Goal: Task Accomplishment & Management: Use online tool/utility

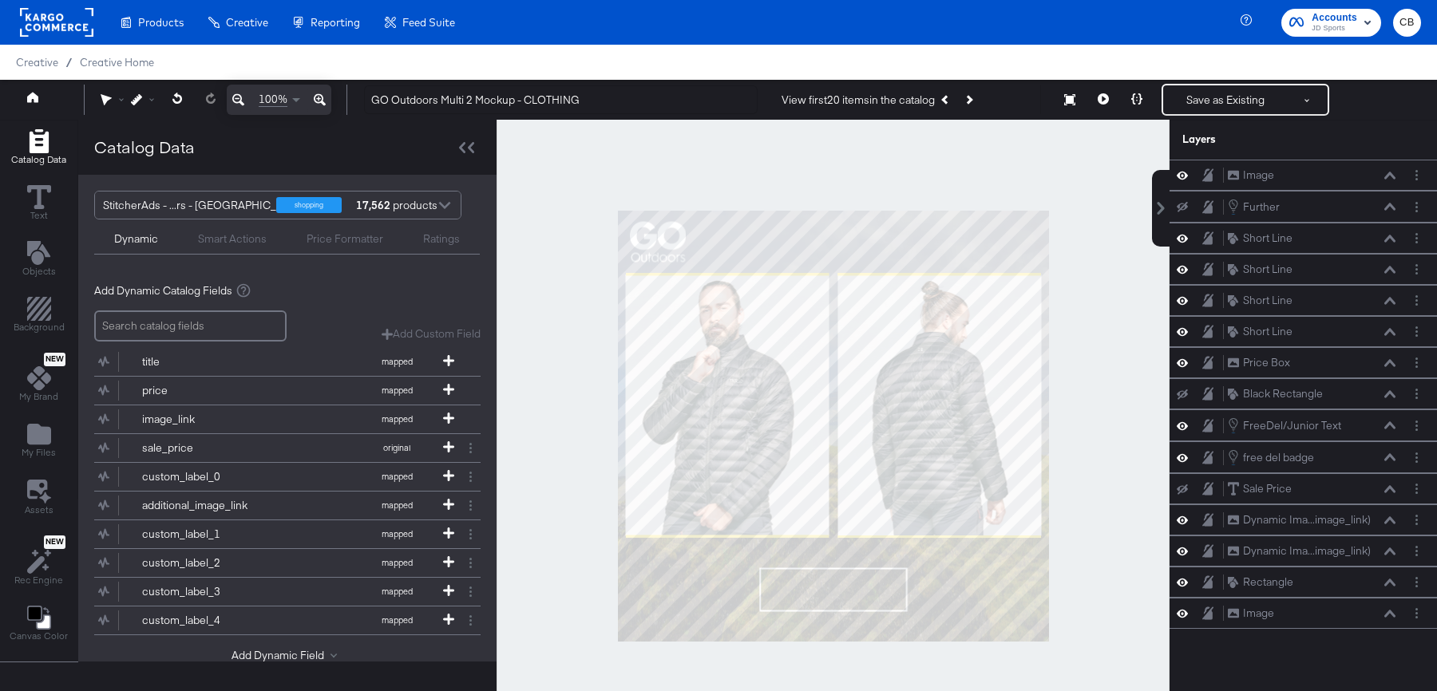
scroll to position [40, 0]
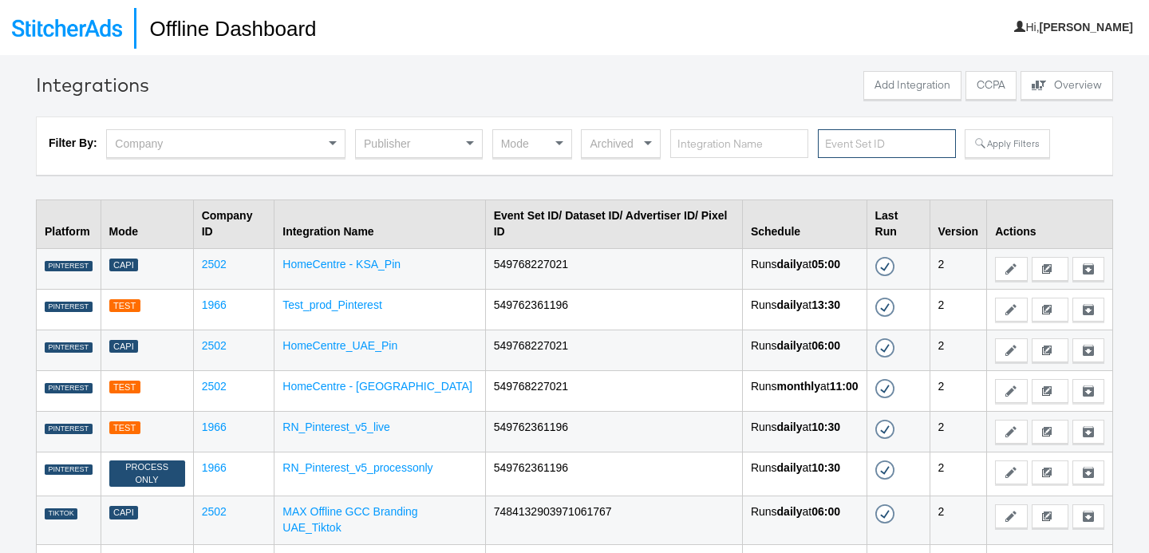
click at [880, 144] on input "text" at bounding box center [887, 144] width 138 height 30
paste input "b41054a1-7cdb-4dc7-a964-22e4410cb0e4"
type input "b41054a1-7cdb-4dc7-a964-22e4410cb0e4"
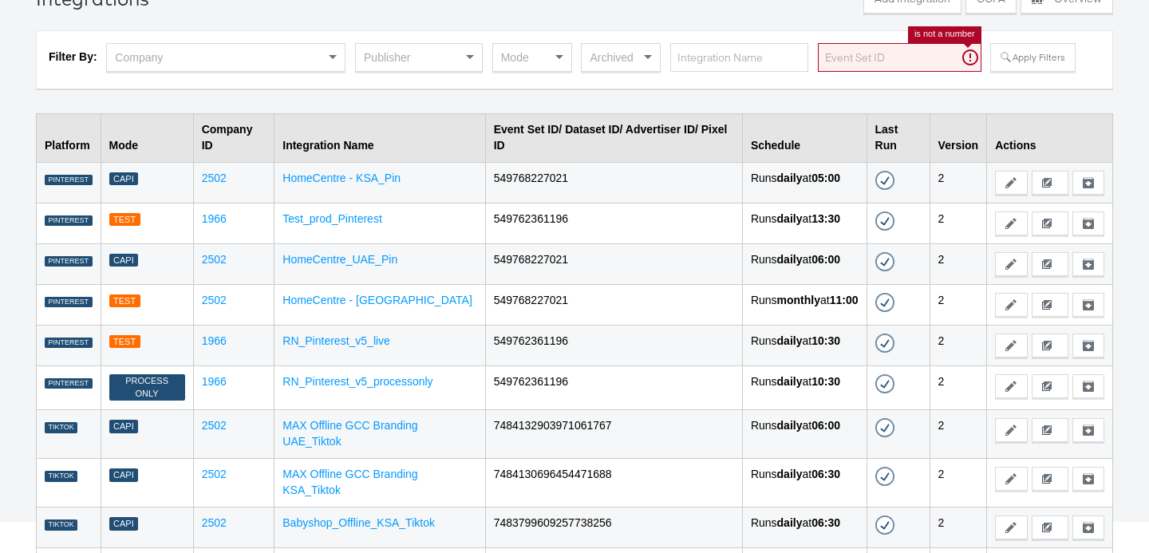
scroll to position [174, 0]
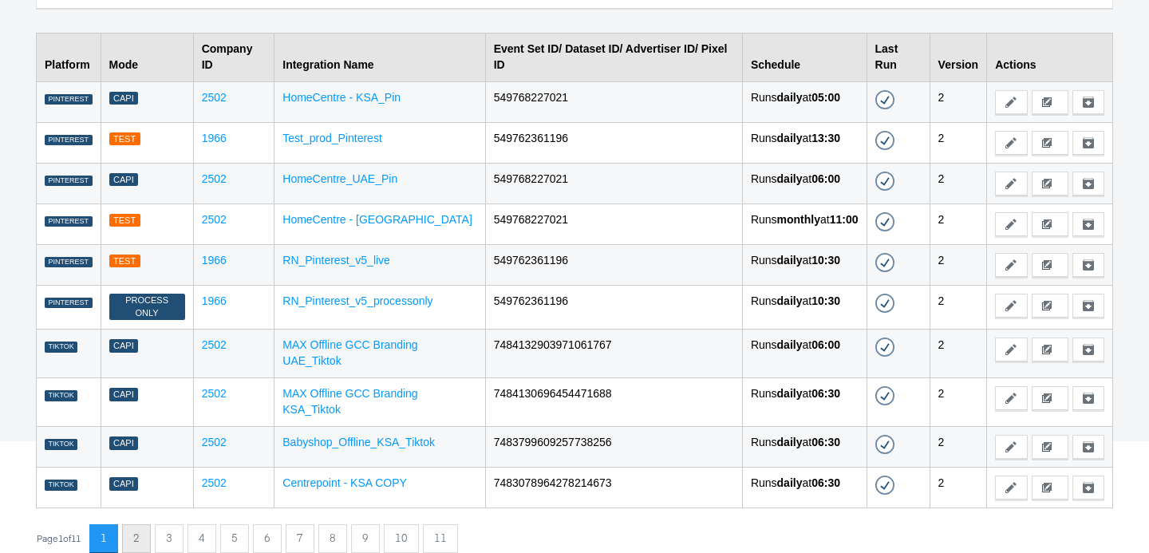
click at [139, 533] on button "2" at bounding box center [136, 538] width 29 height 29
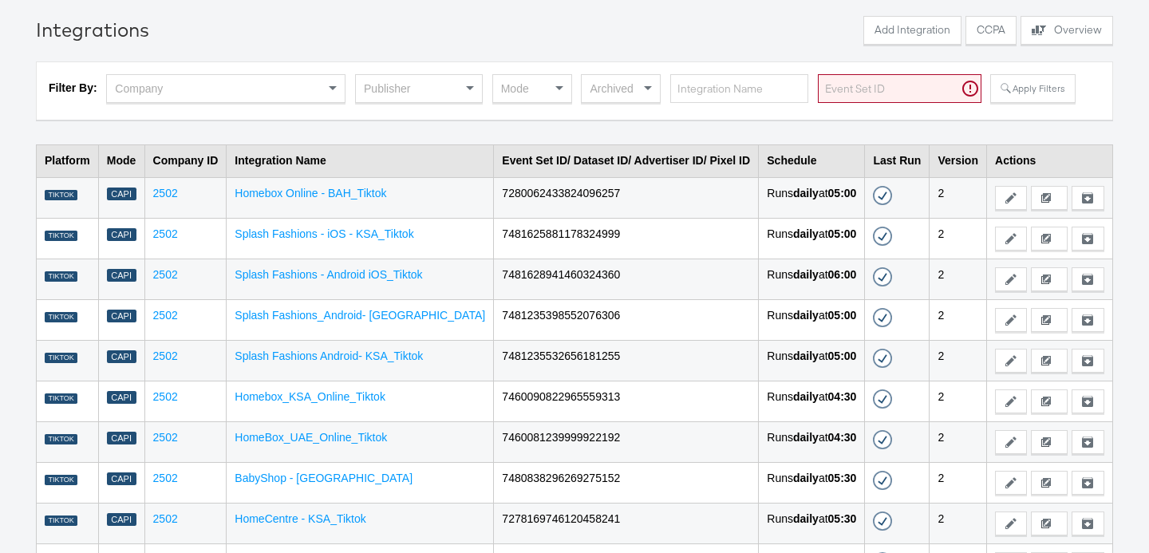
scroll to position [132, 0]
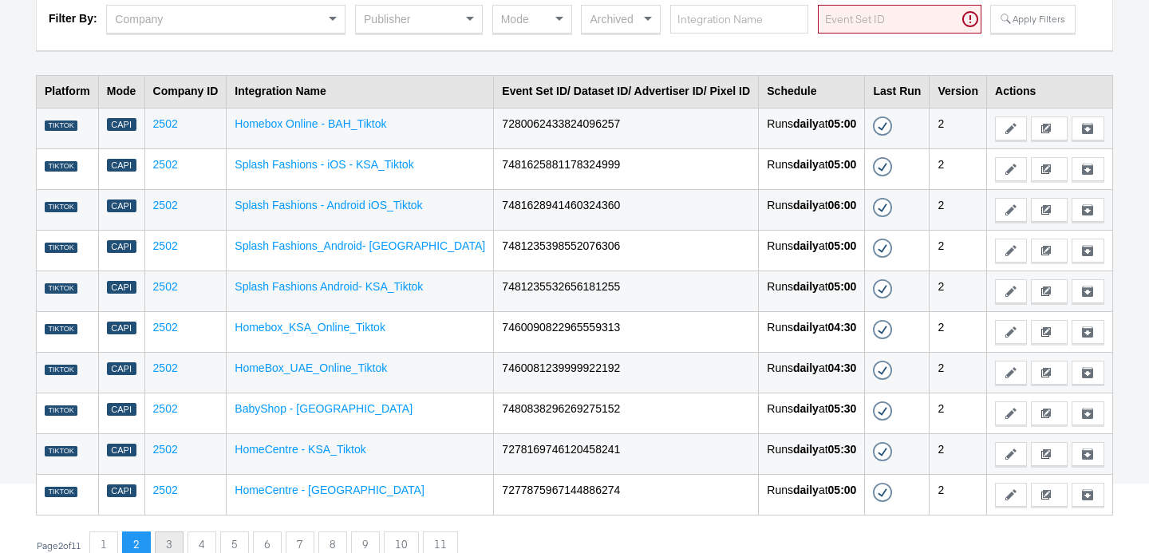
click at [171, 536] on button "3" at bounding box center [169, 546] width 29 height 29
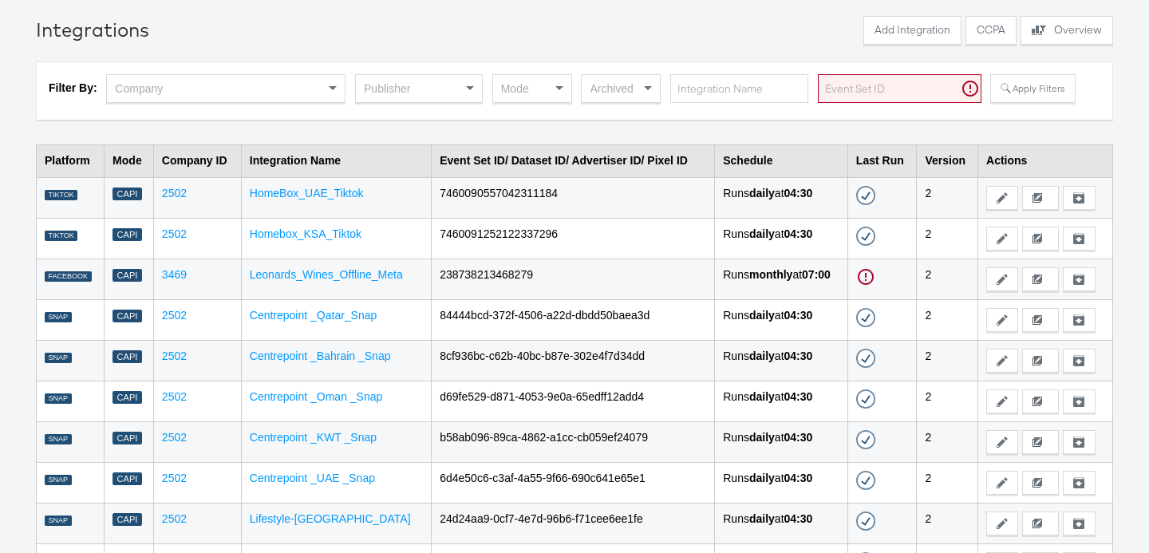
scroll to position [132, 0]
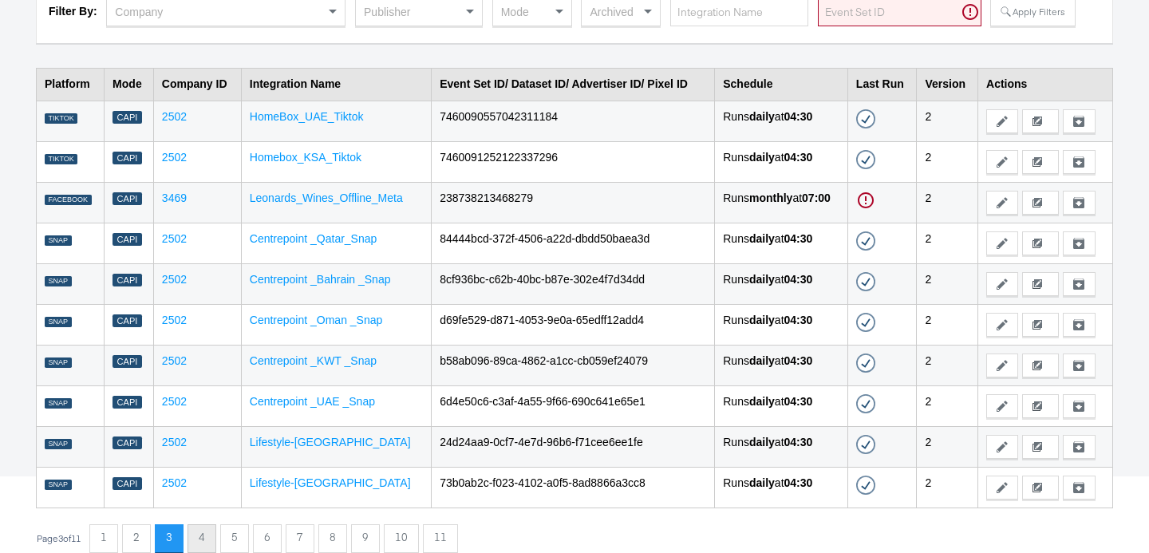
click at [216, 539] on button "4" at bounding box center [202, 538] width 29 height 29
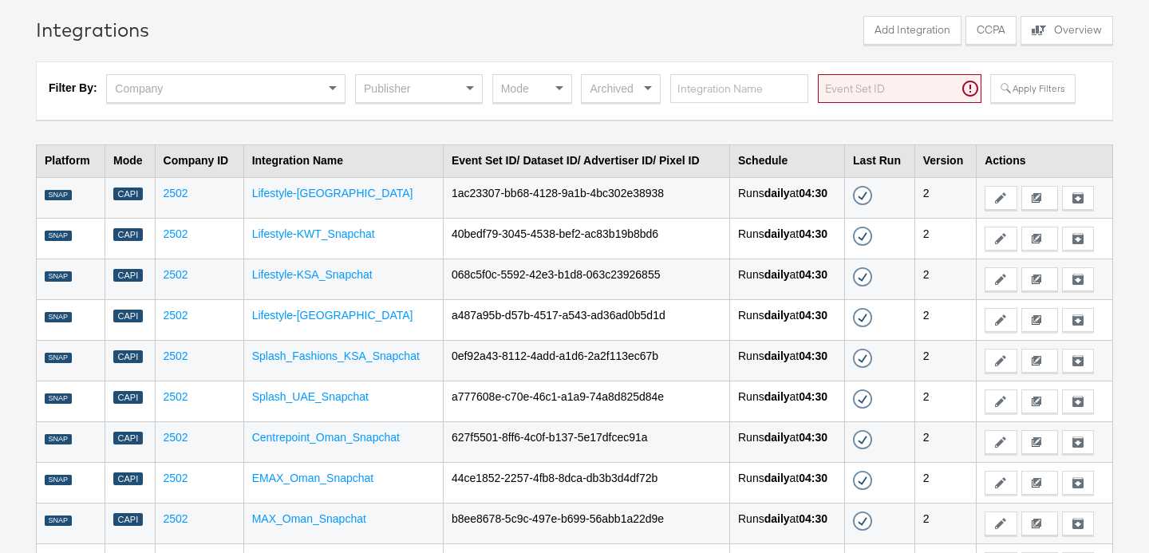
scroll to position [132, 0]
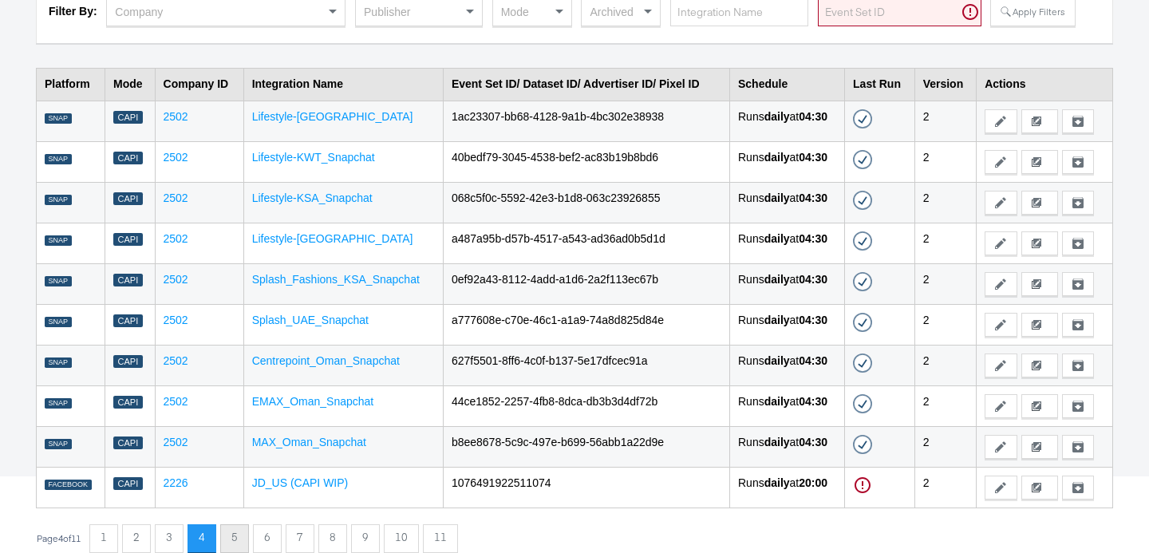
click at [236, 532] on button "5" at bounding box center [234, 538] width 29 height 29
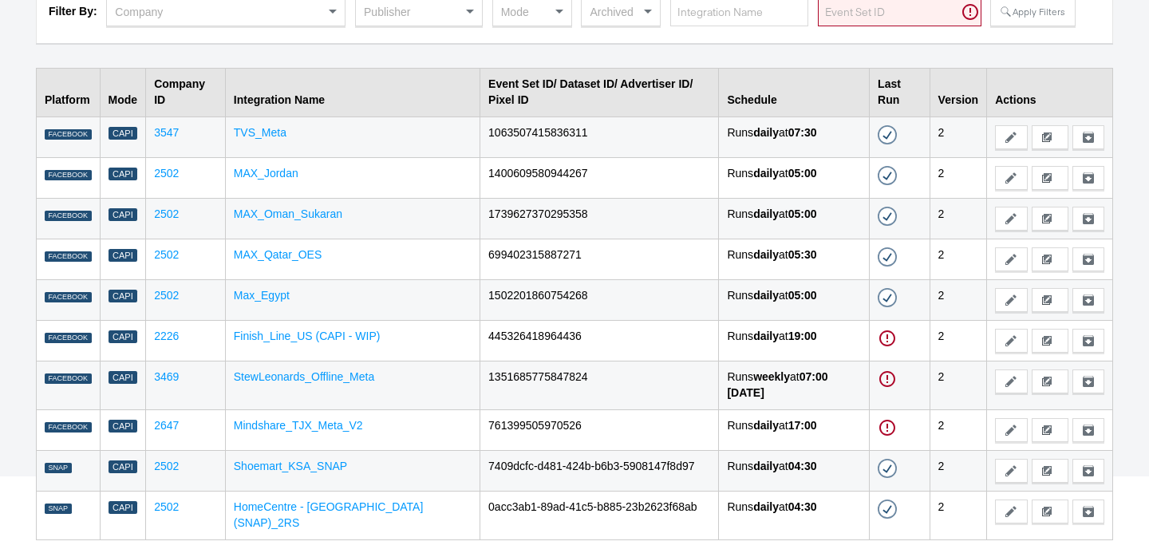
scroll to position [163, 0]
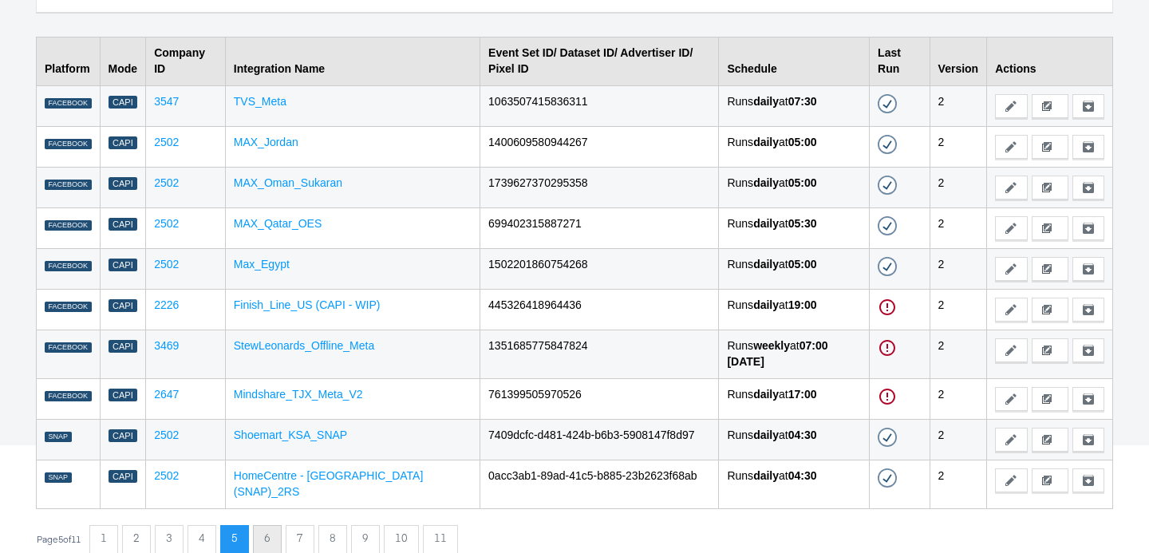
click at [271, 530] on button "6" at bounding box center [267, 539] width 29 height 29
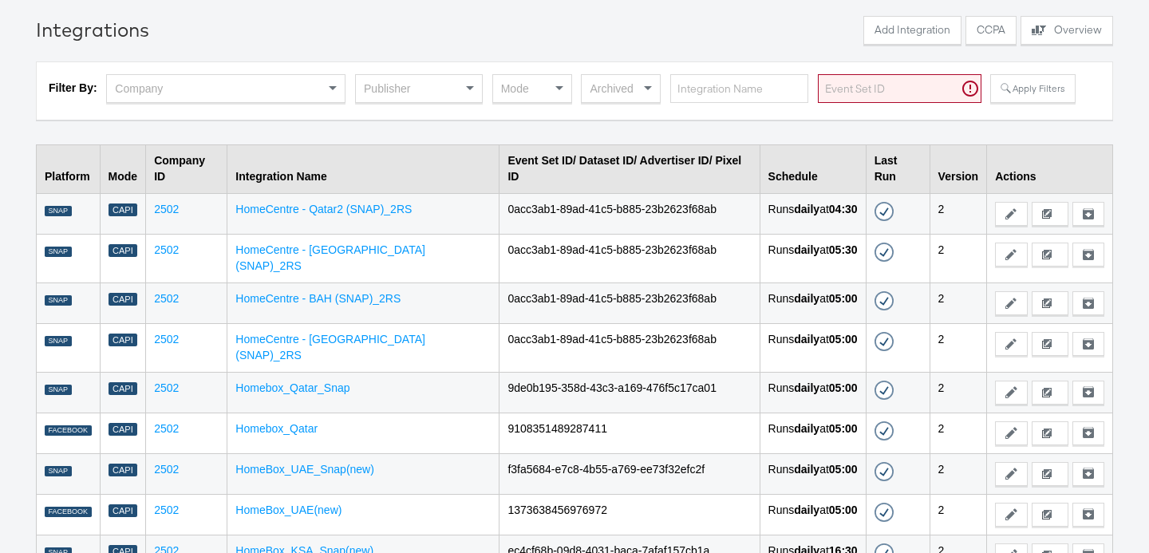
scroll to position [132, 0]
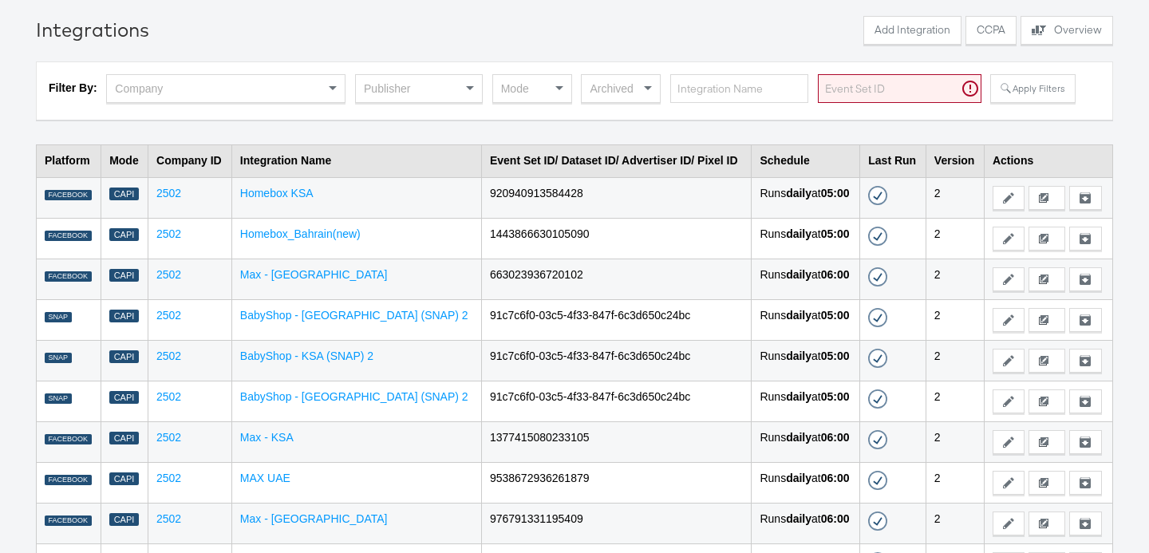
scroll to position [132, 0]
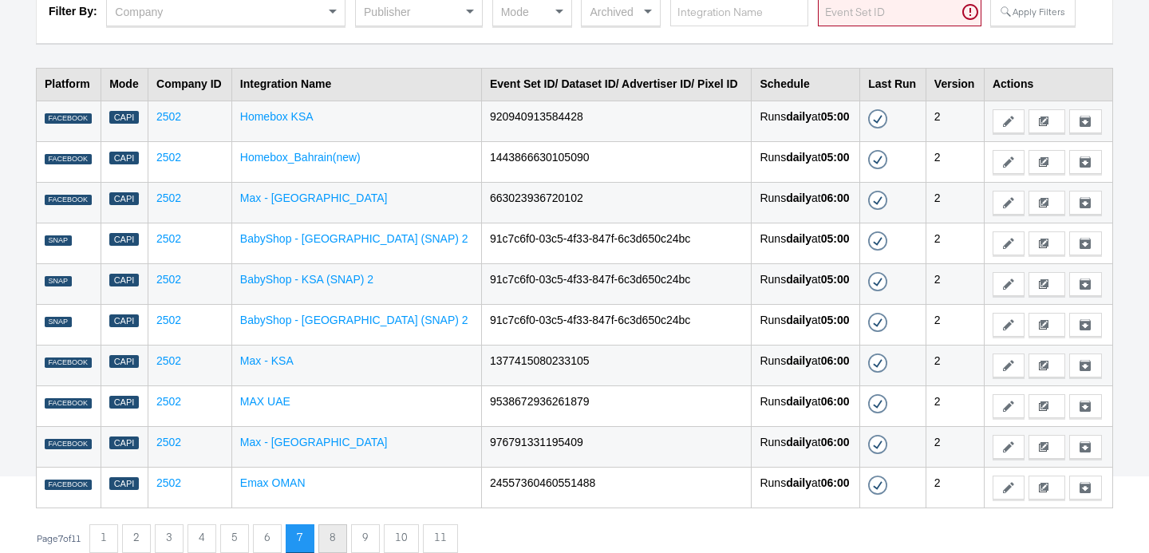
click at [340, 538] on button "8" at bounding box center [332, 538] width 29 height 29
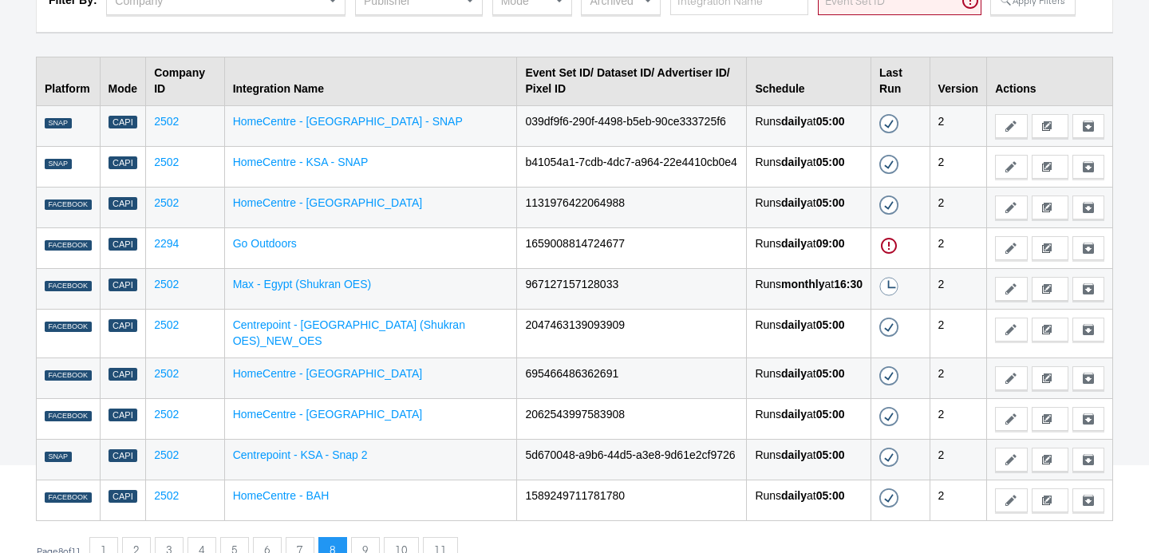
scroll to position [146, 0]
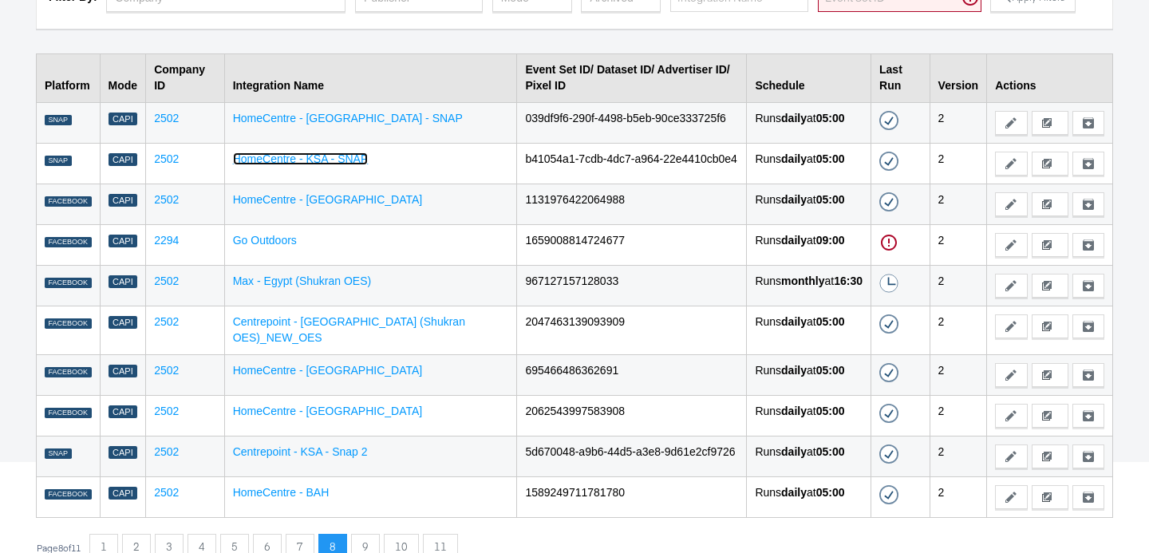
click at [309, 162] on link "HomeCentre - KSA - SNAP" at bounding box center [301, 158] width 136 height 13
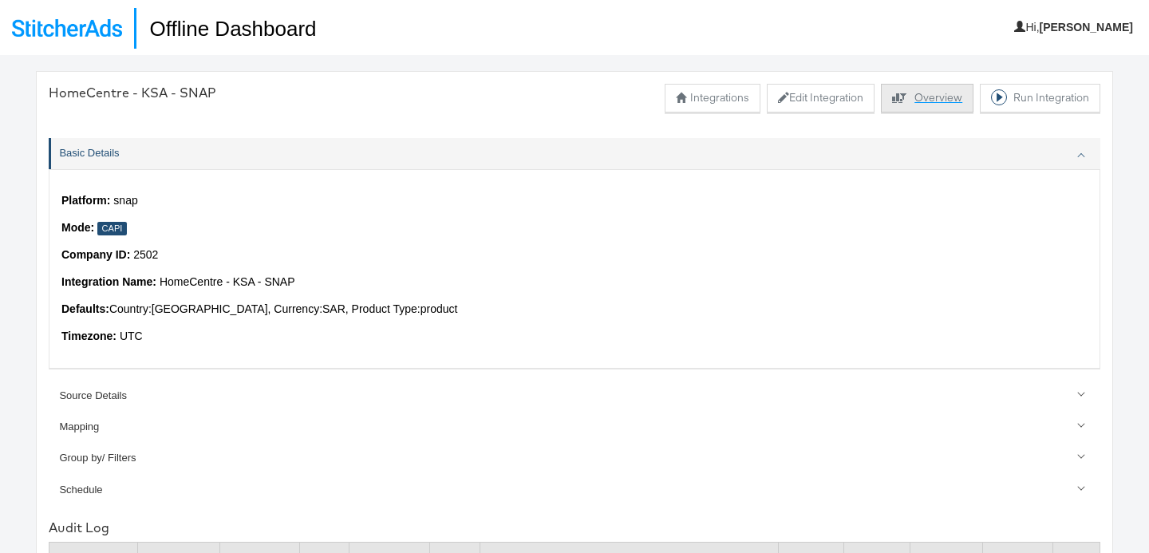
click at [934, 96] on button "Explore activity for this offline processor Overview" at bounding box center [927, 98] width 93 height 29
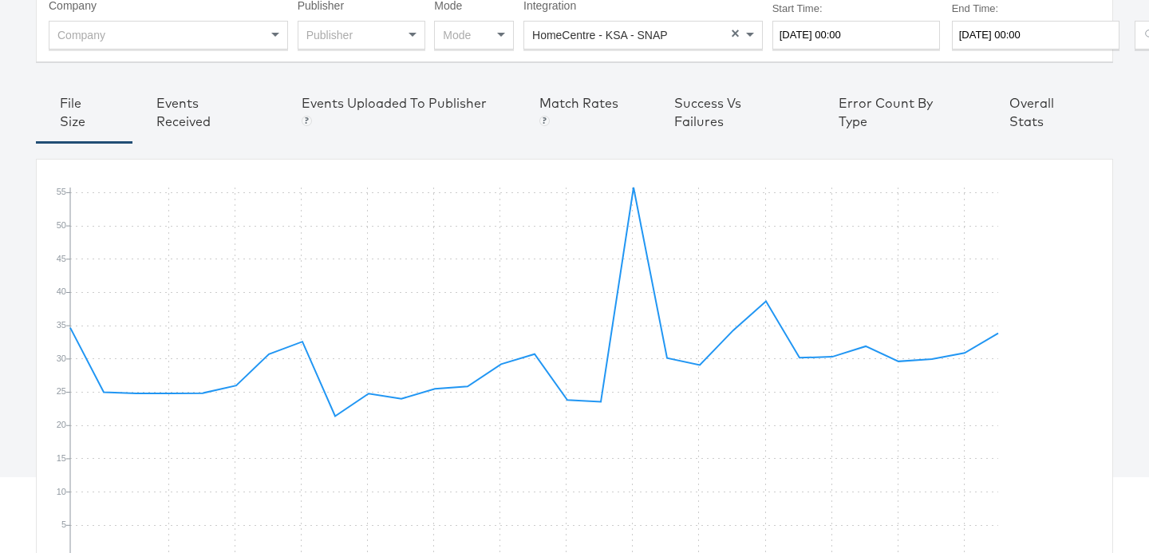
scroll to position [133, 0]
click at [150, 109] on div "Events Received" at bounding box center [205, 113] width 145 height 57
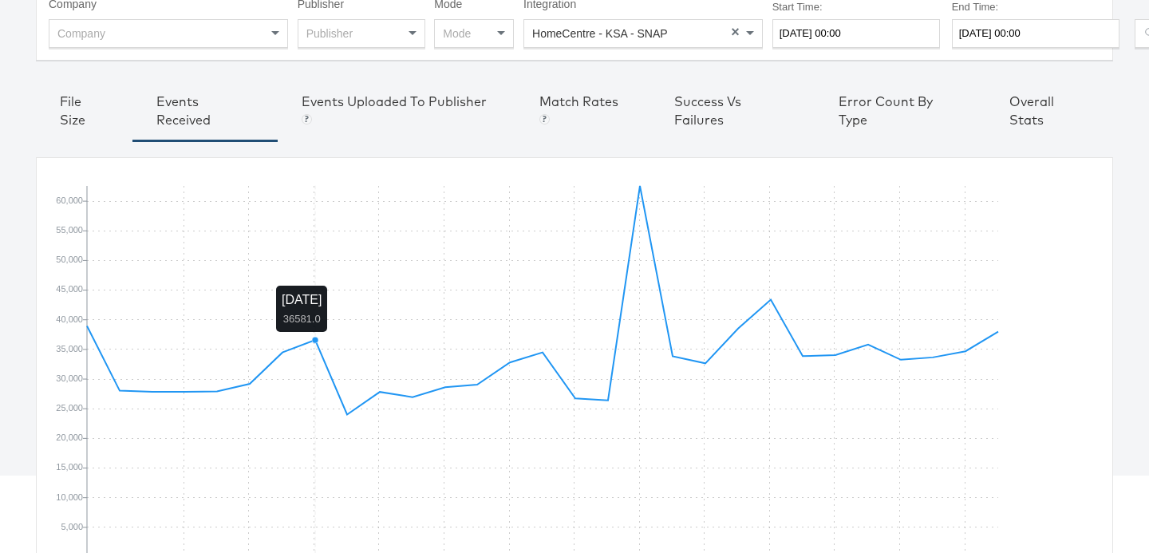
scroll to position [168, 0]
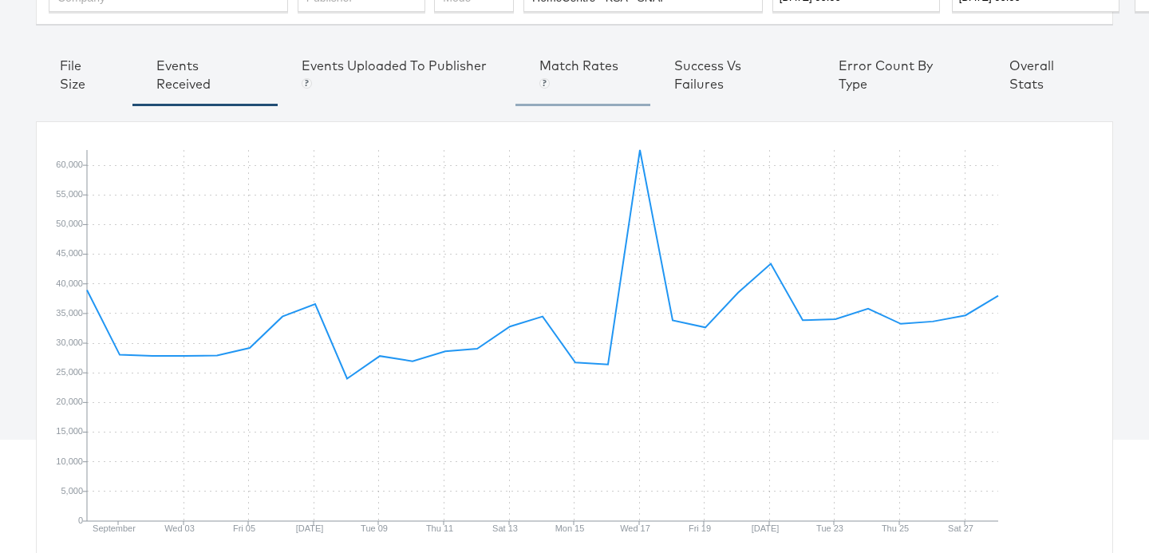
click at [575, 66] on div "Match Rates Facebook only" at bounding box center [583, 75] width 87 height 37
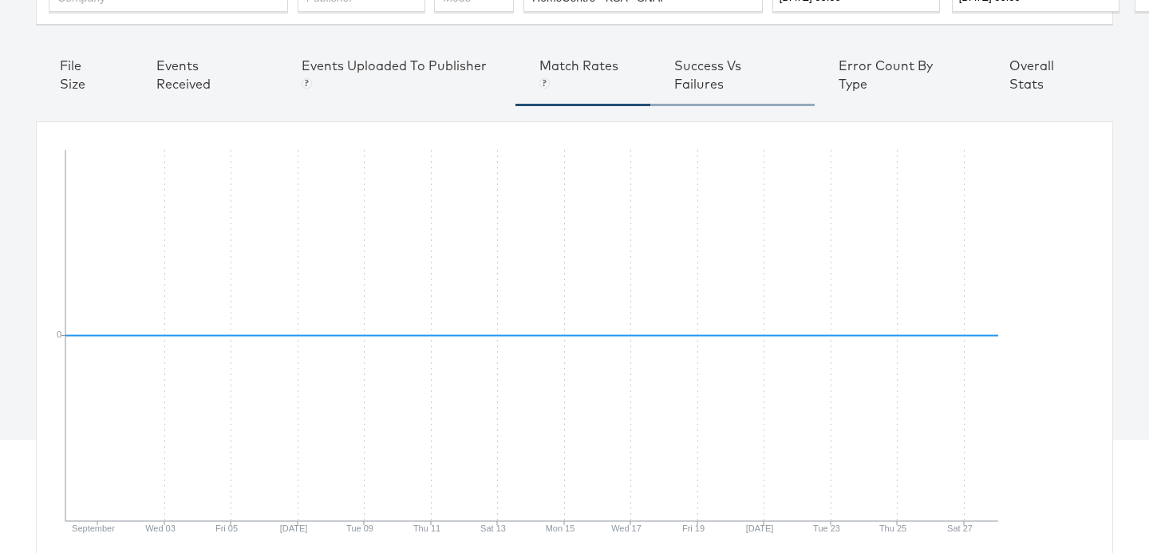
click at [694, 62] on div "Success vs Failures" at bounding box center [733, 75] width 117 height 37
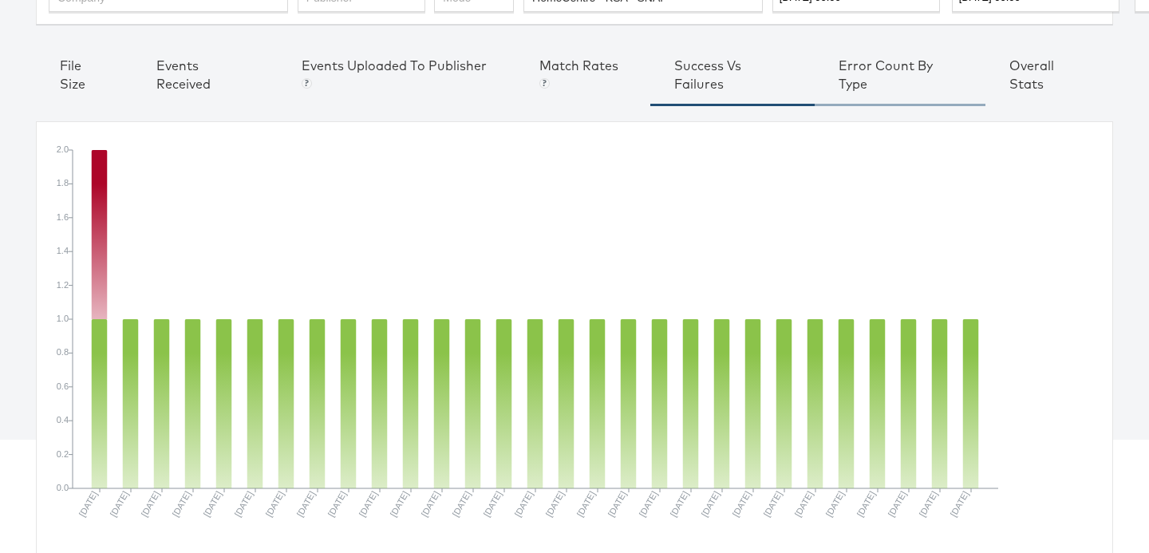
click at [855, 69] on div "Error Count by Type" at bounding box center [900, 75] width 123 height 37
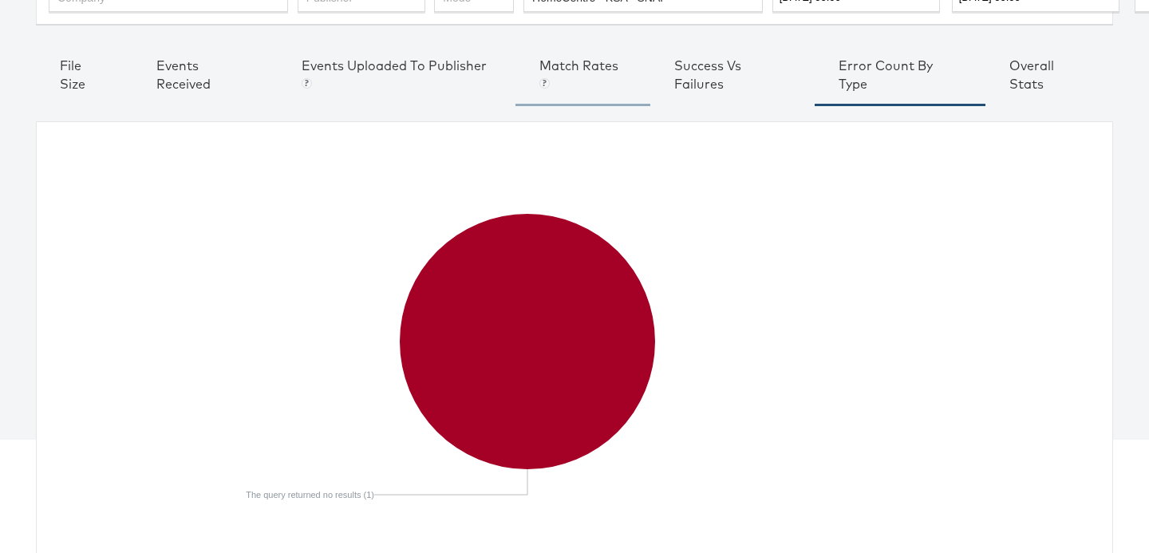
click at [577, 66] on div "Match Rates Facebook only" at bounding box center [583, 75] width 87 height 37
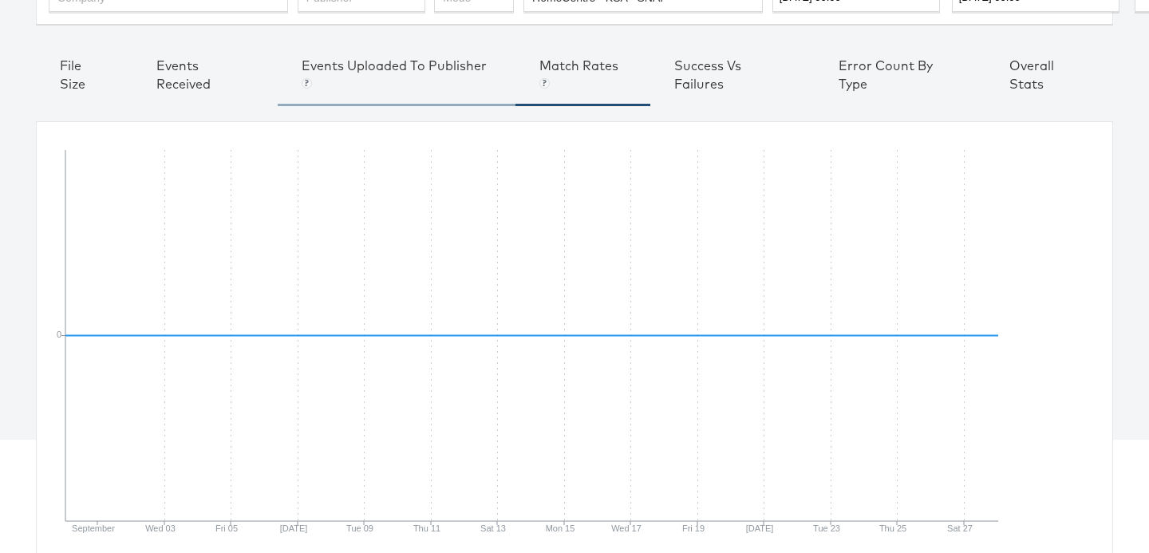
click at [378, 66] on div "Events Uploaded to Publisher Currently, we support Facebook, Pinterest, Snapchat" at bounding box center [397, 75] width 190 height 37
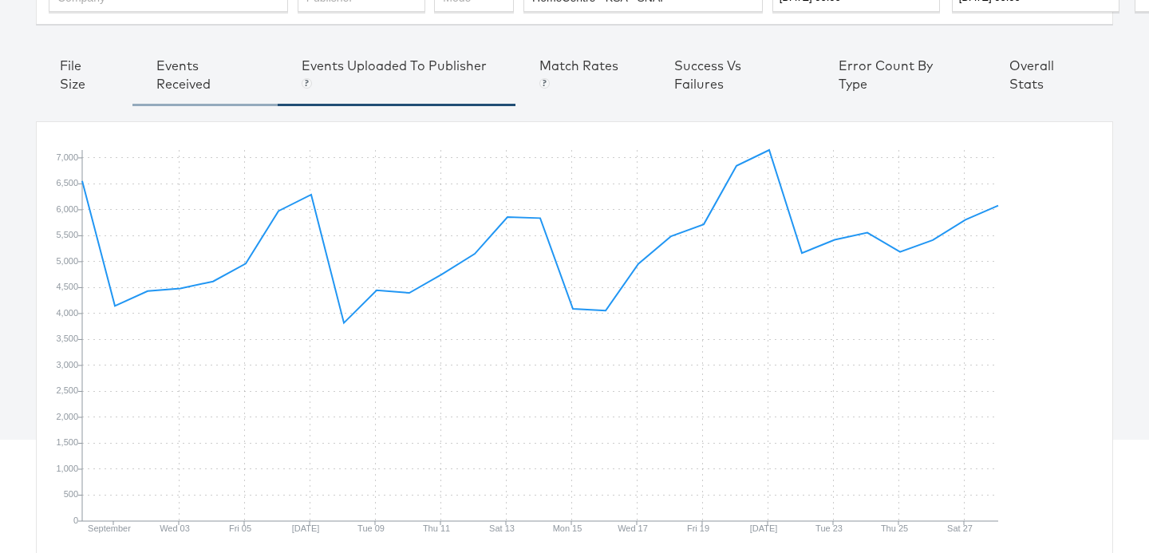
click at [172, 73] on div "Events Received" at bounding box center [204, 75] width 97 height 37
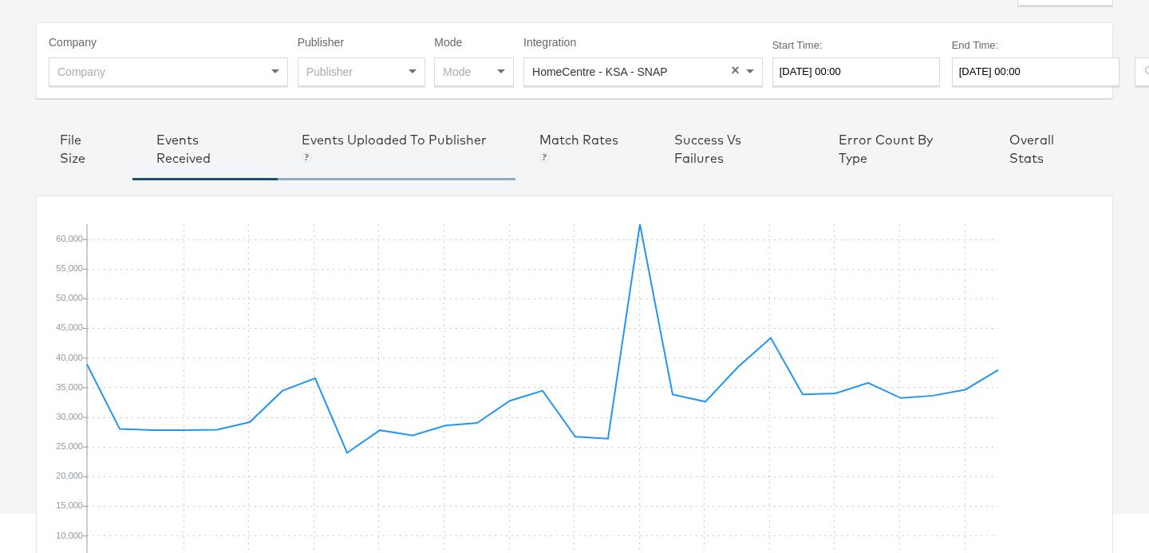
scroll to position [85, 0]
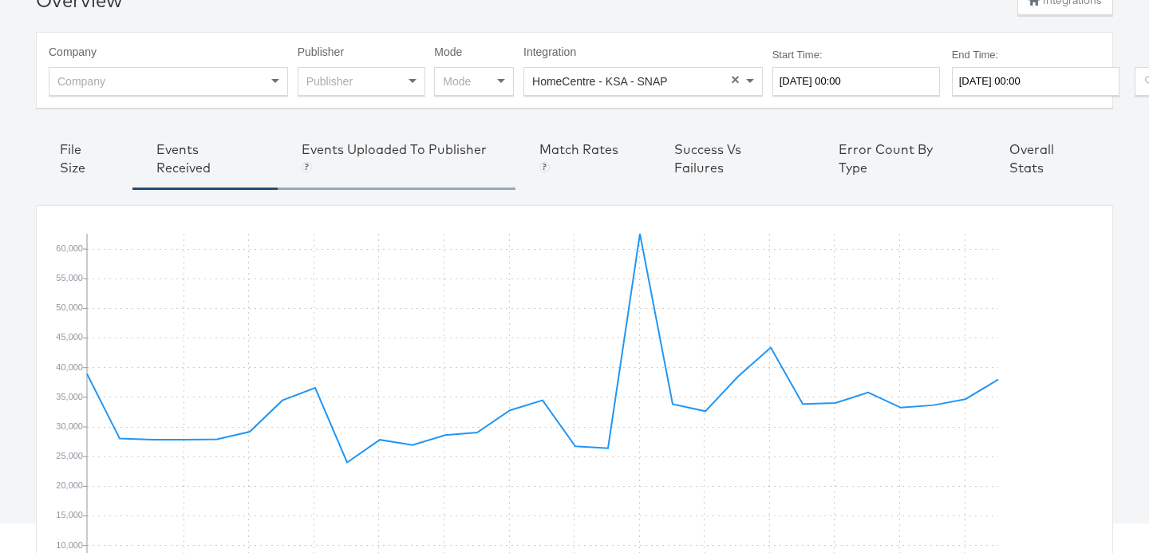
click at [372, 159] on div "Events Uploaded to Publisher Currently, we support Facebook, Pinterest, Snapchat" at bounding box center [397, 158] width 190 height 37
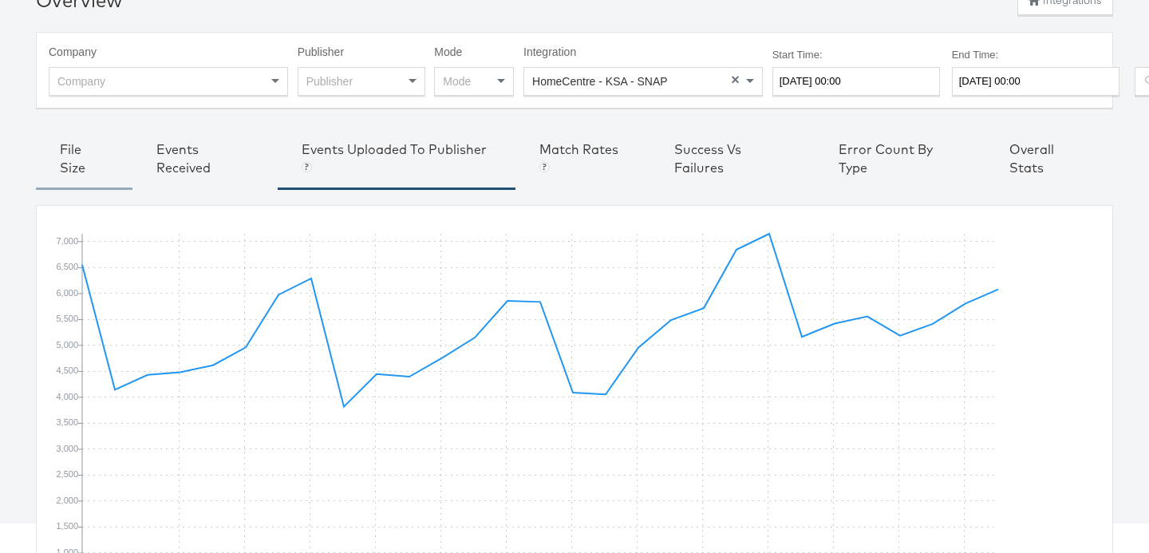
click at [65, 155] on div "File Size" at bounding box center [84, 158] width 49 height 37
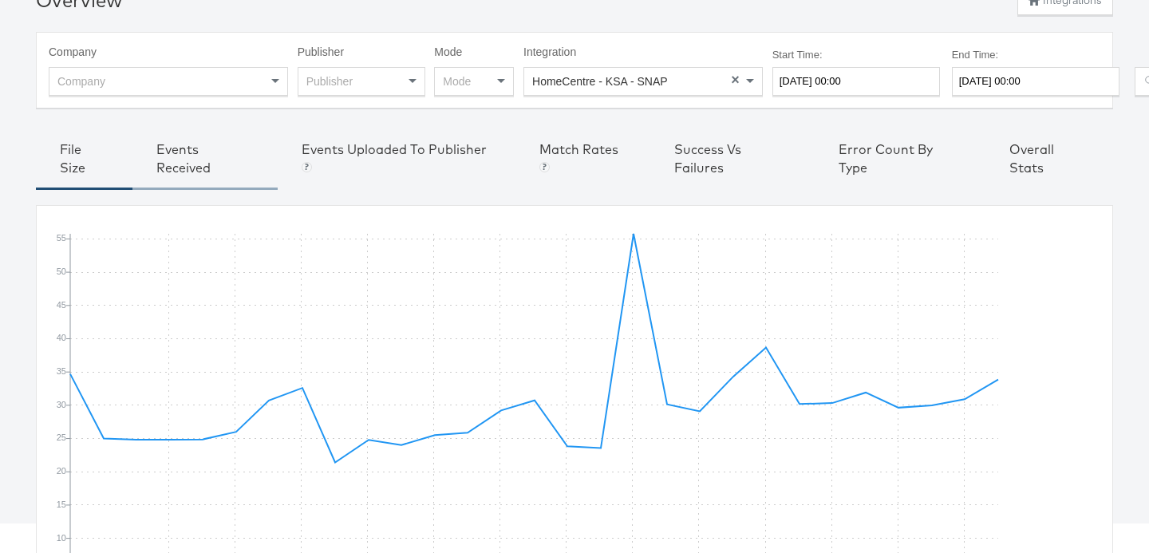
click at [164, 155] on div "Events Received" at bounding box center [204, 158] width 97 height 37
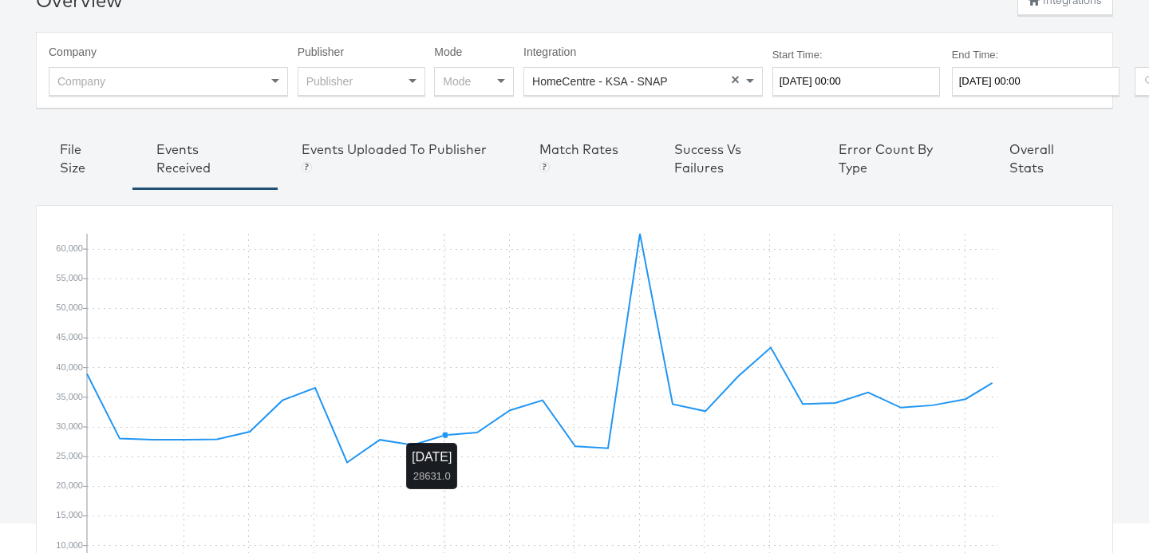
scroll to position [168, 0]
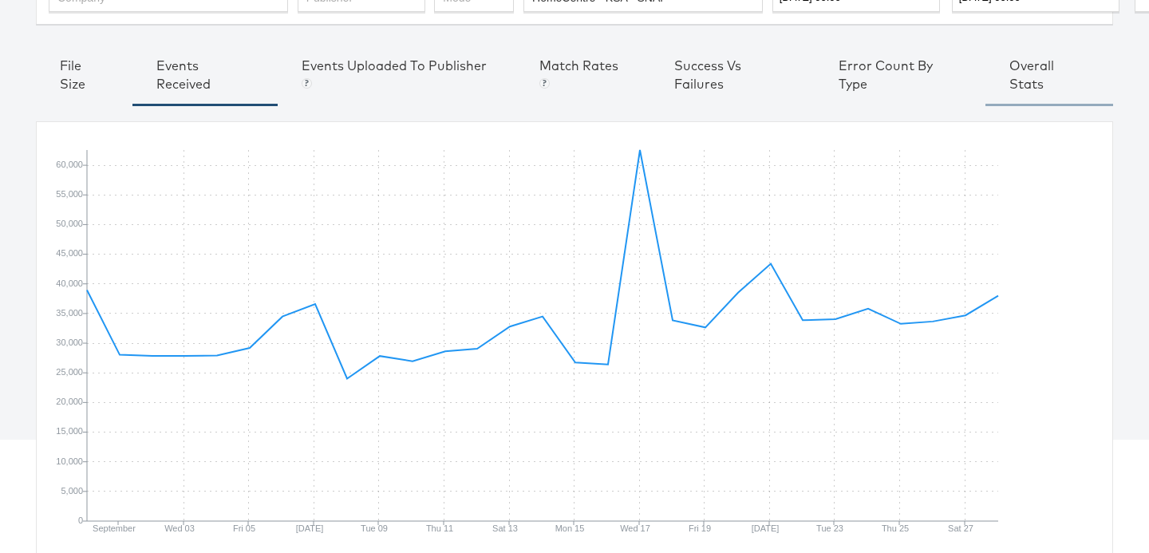
click at [1030, 78] on div "Overall Stats" at bounding box center [1050, 75] width 80 height 37
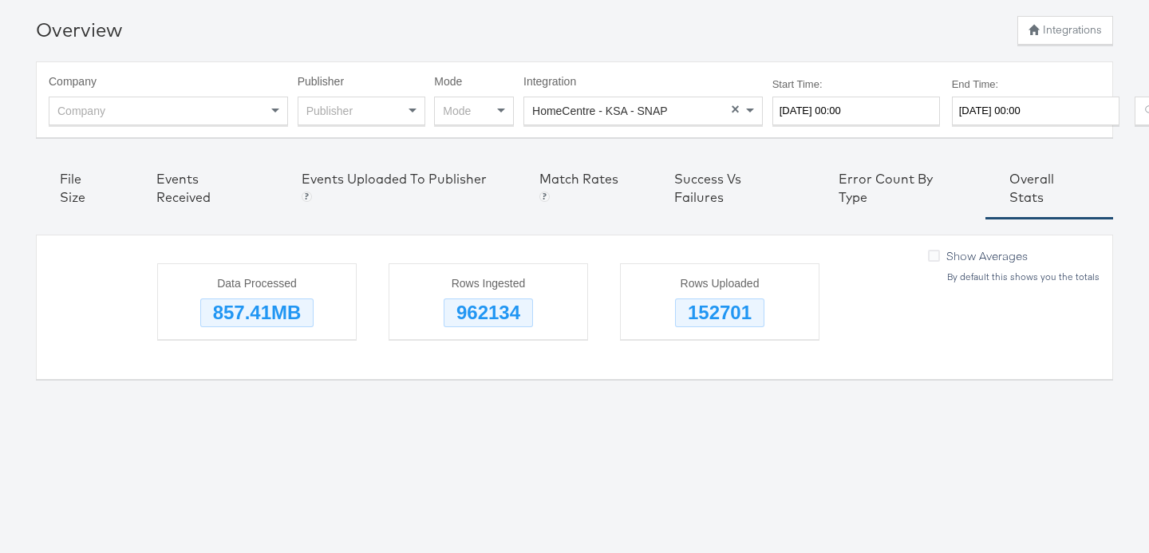
scroll to position [55, 0]
click at [180, 205] on div "Events Received" at bounding box center [204, 188] width 97 height 37
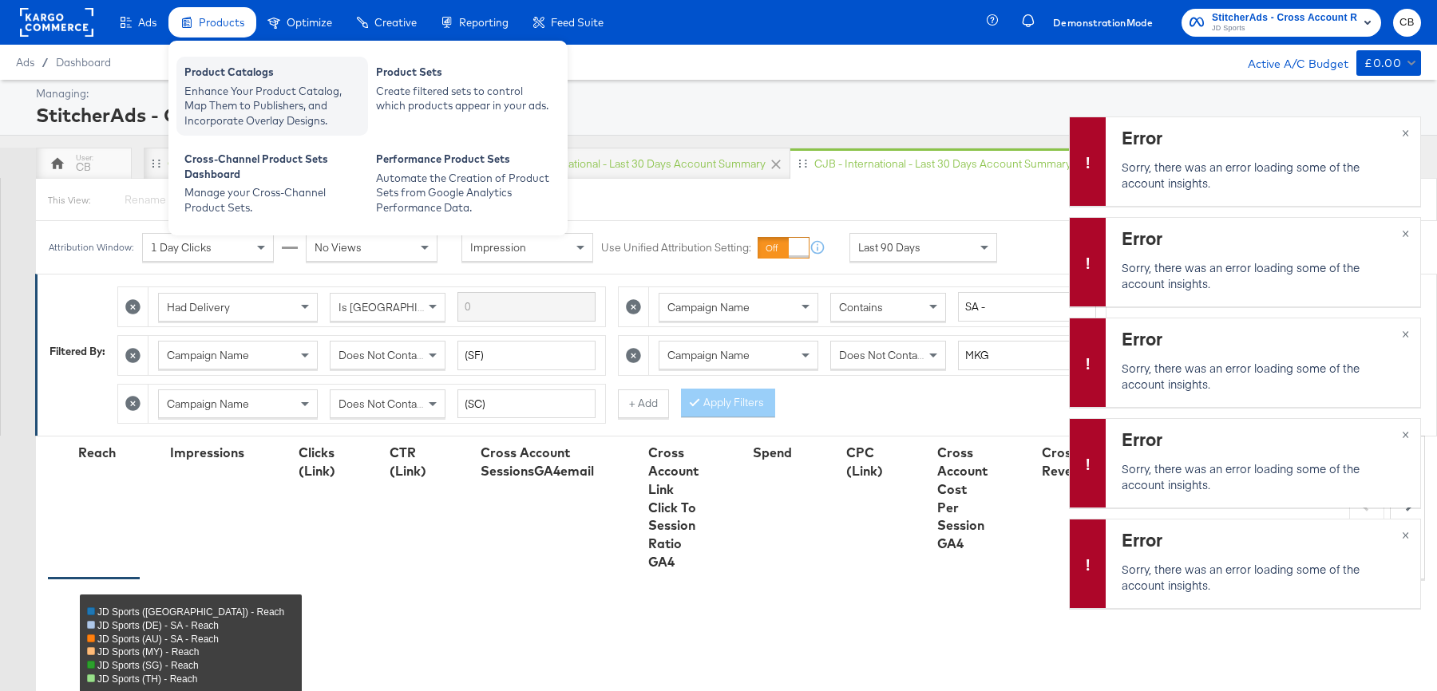
click at [220, 96] on div "Enhance Your Product Catalog, Map Them to Publishers, and Incorporate Overlay D…" at bounding box center [272, 106] width 176 height 45
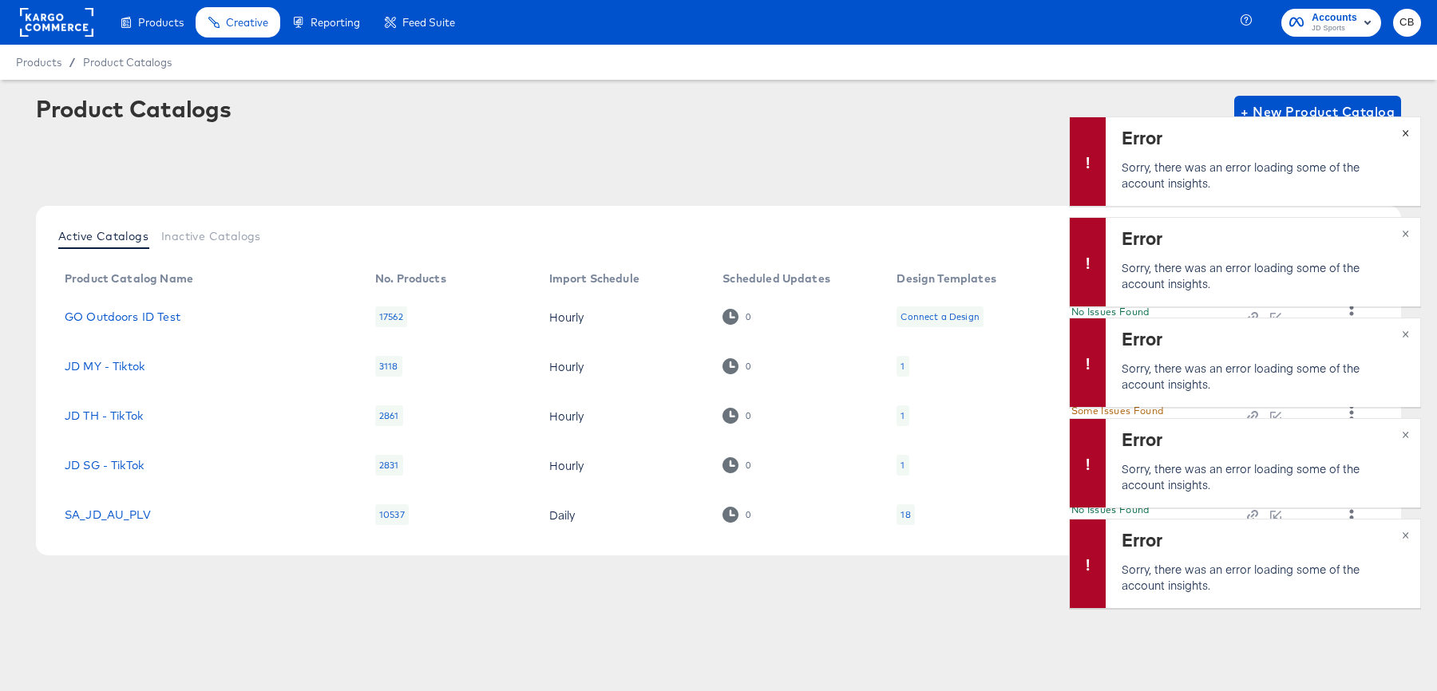
click at [1402, 128] on button "×" at bounding box center [1406, 131] width 30 height 29
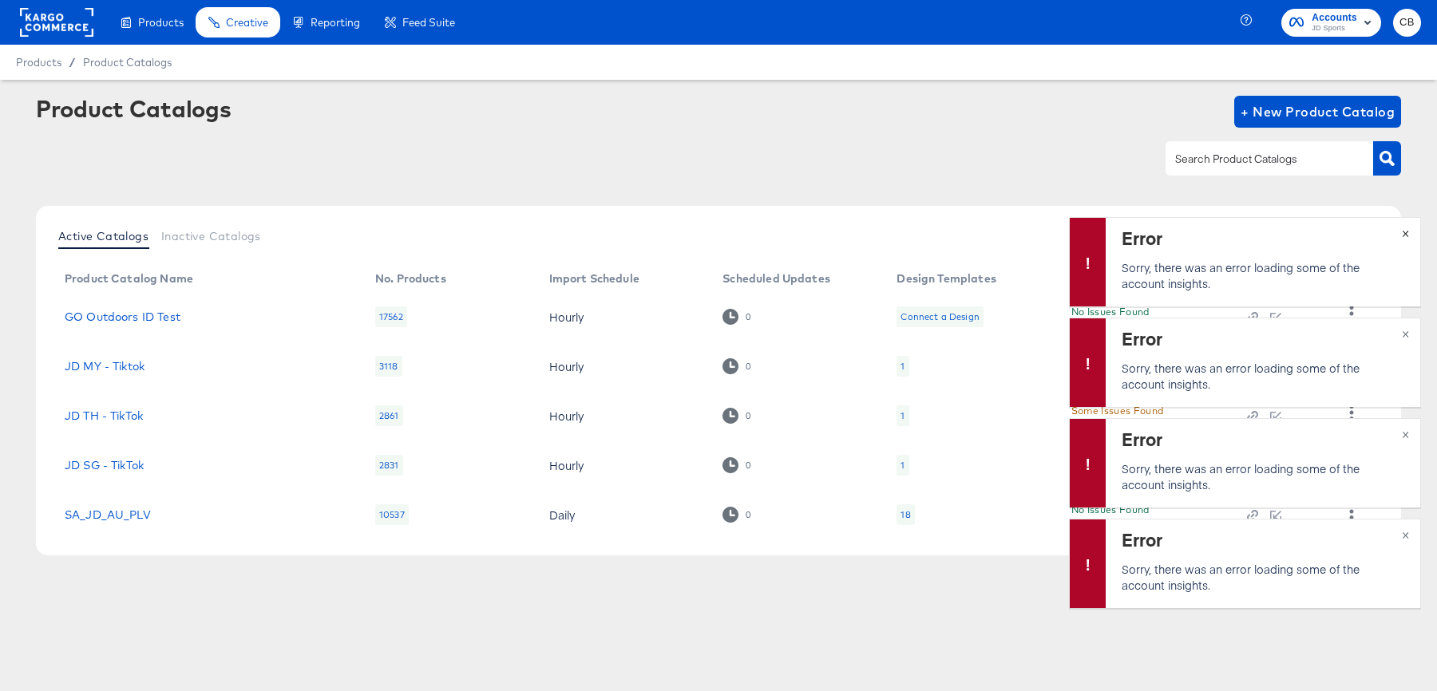
click at [1409, 229] on button "×" at bounding box center [1406, 232] width 30 height 29
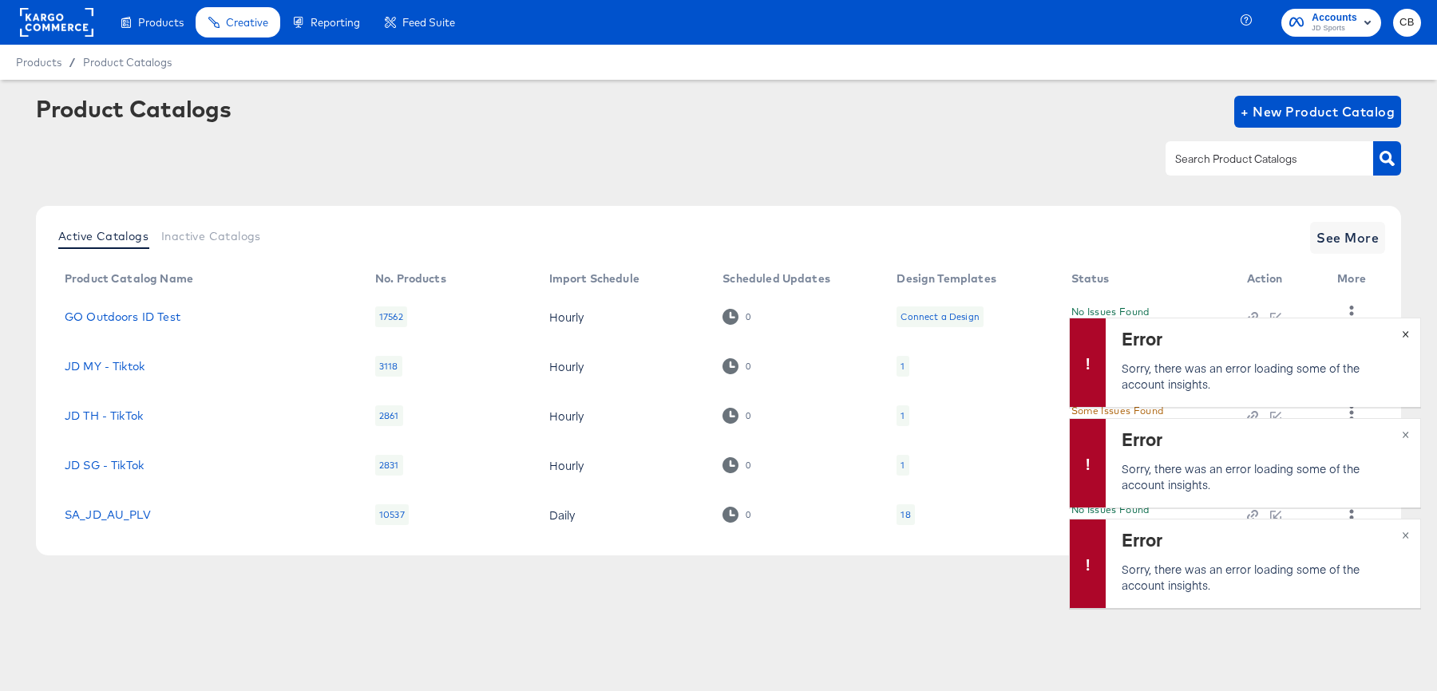
click at [1406, 333] on div "Error Sorry, there was an error loading some of the account insights. ×" at bounding box center [1245, 362] width 352 height 89
click at [1409, 339] on div "Error Sorry, there was an error loading some of the account insights. ×" at bounding box center [1245, 362] width 352 height 89
click at [1409, 334] on div "Error Sorry, there was an error loading some of the account insights. ×" at bounding box center [1245, 362] width 352 height 89
click at [1405, 337] on div "Error Sorry, there was an error loading some of the account insights. ×" at bounding box center [1245, 362] width 352 height 89
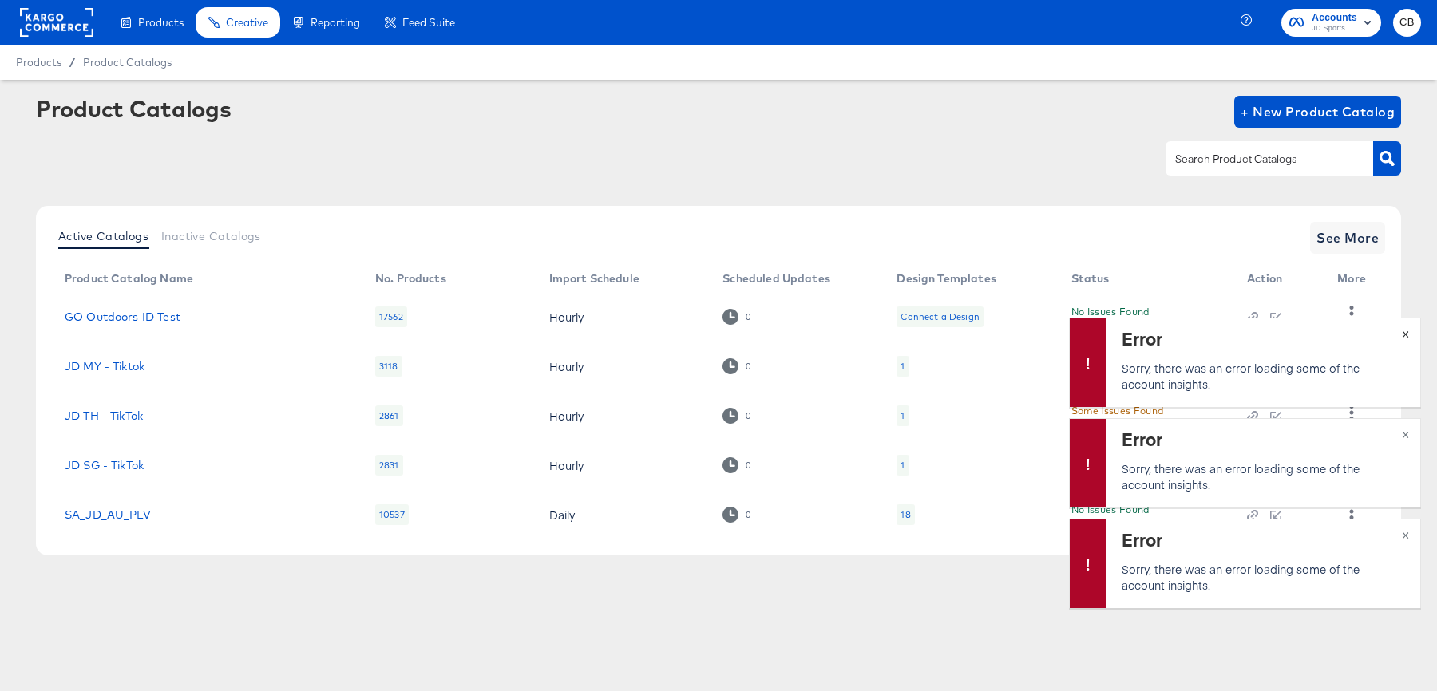
click at [1405, 337] on div "Error Sorry, there was an error loading some of the account insights. ×" at bounding box center [1245, 362] width 352 height 89
click at [1406, 533] on div "Error Sorry, there was an error loading some of the account insights. ×" at bounding box center [1245, 563] width 352 height 89
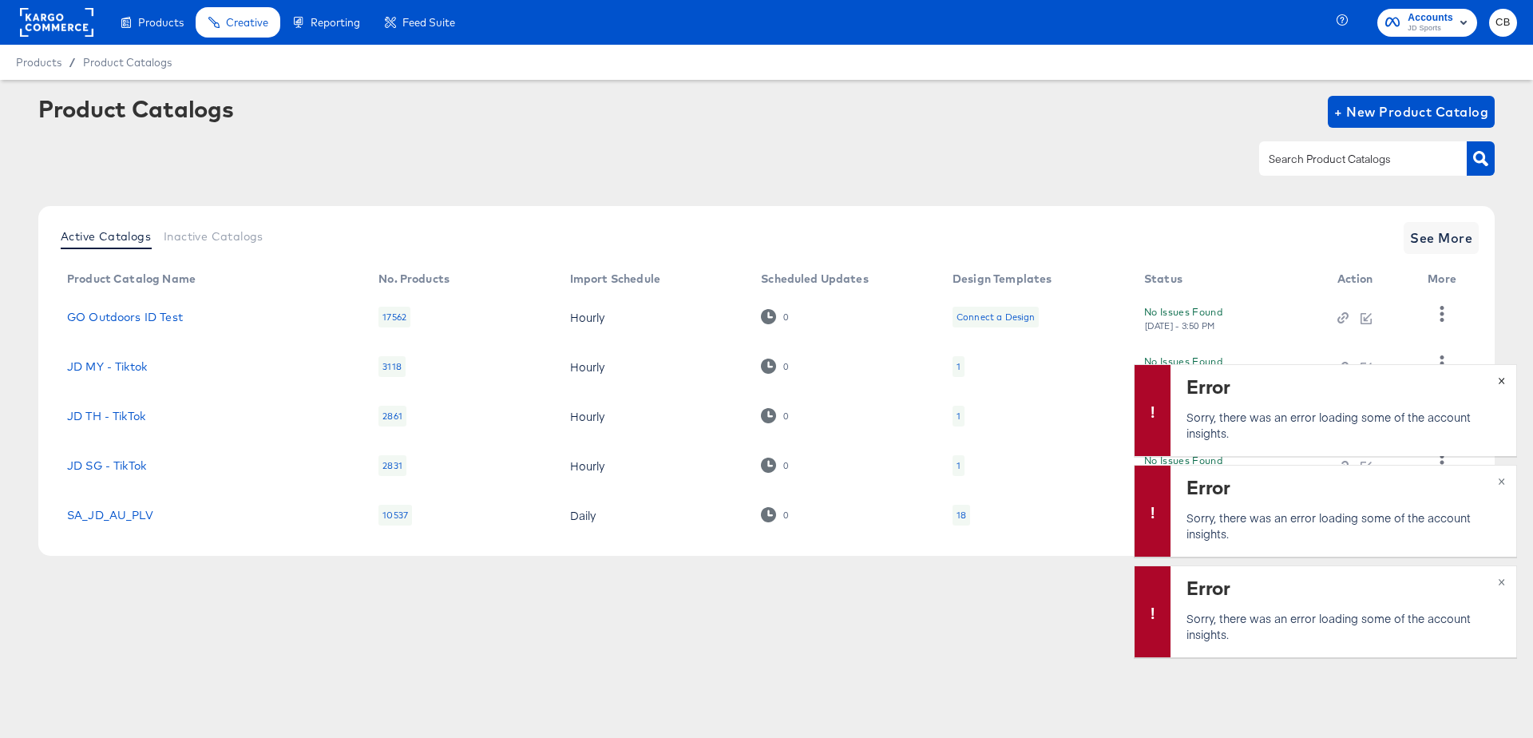
click at [1436, 383] on button "×" at bounding box center [1501, 379] width 30 height 29
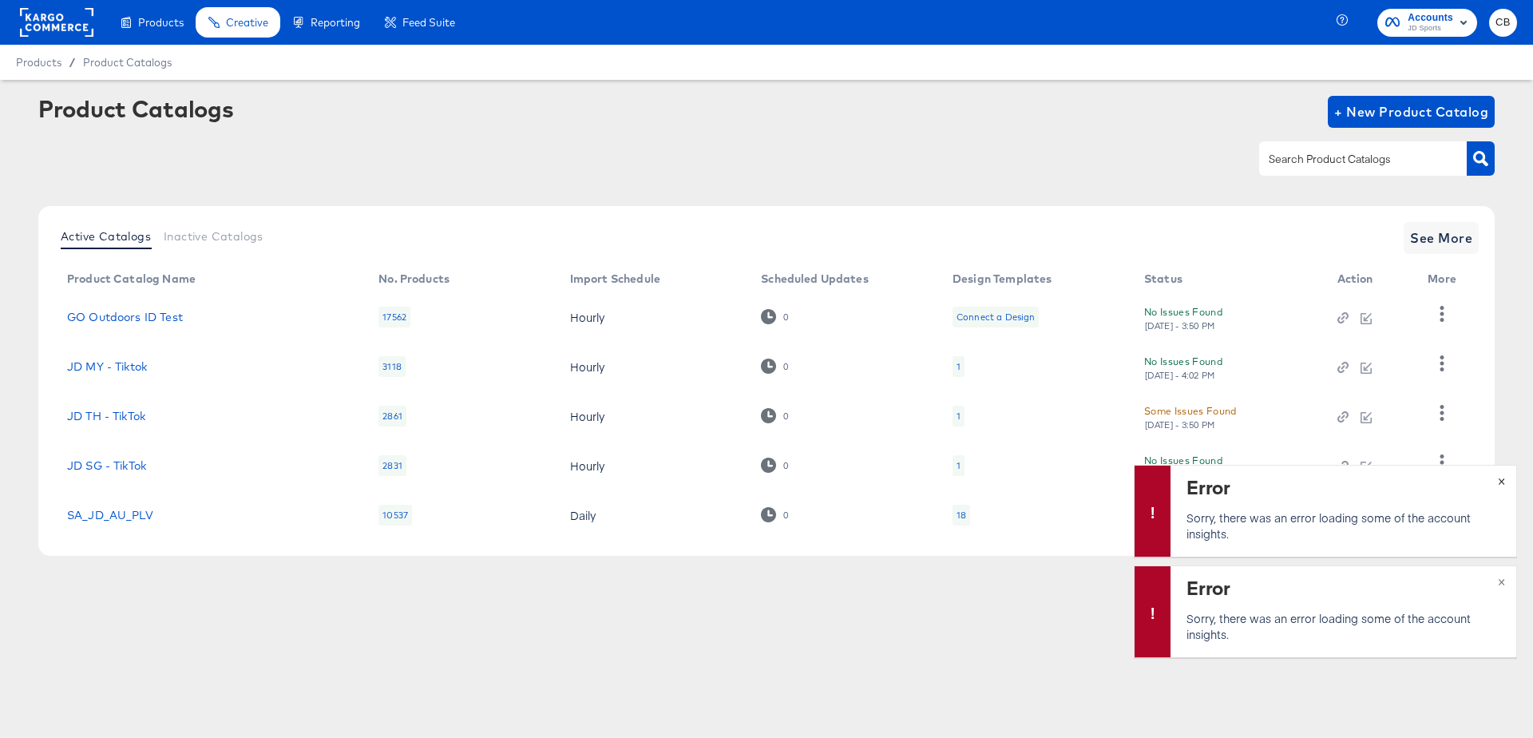
click at [1436, 479] on span "×" at bounding box center [1500, 479] width 7 height 18
click at [1436, 575] on span "×" at bounding box center [1500, 580] width 7 height 18
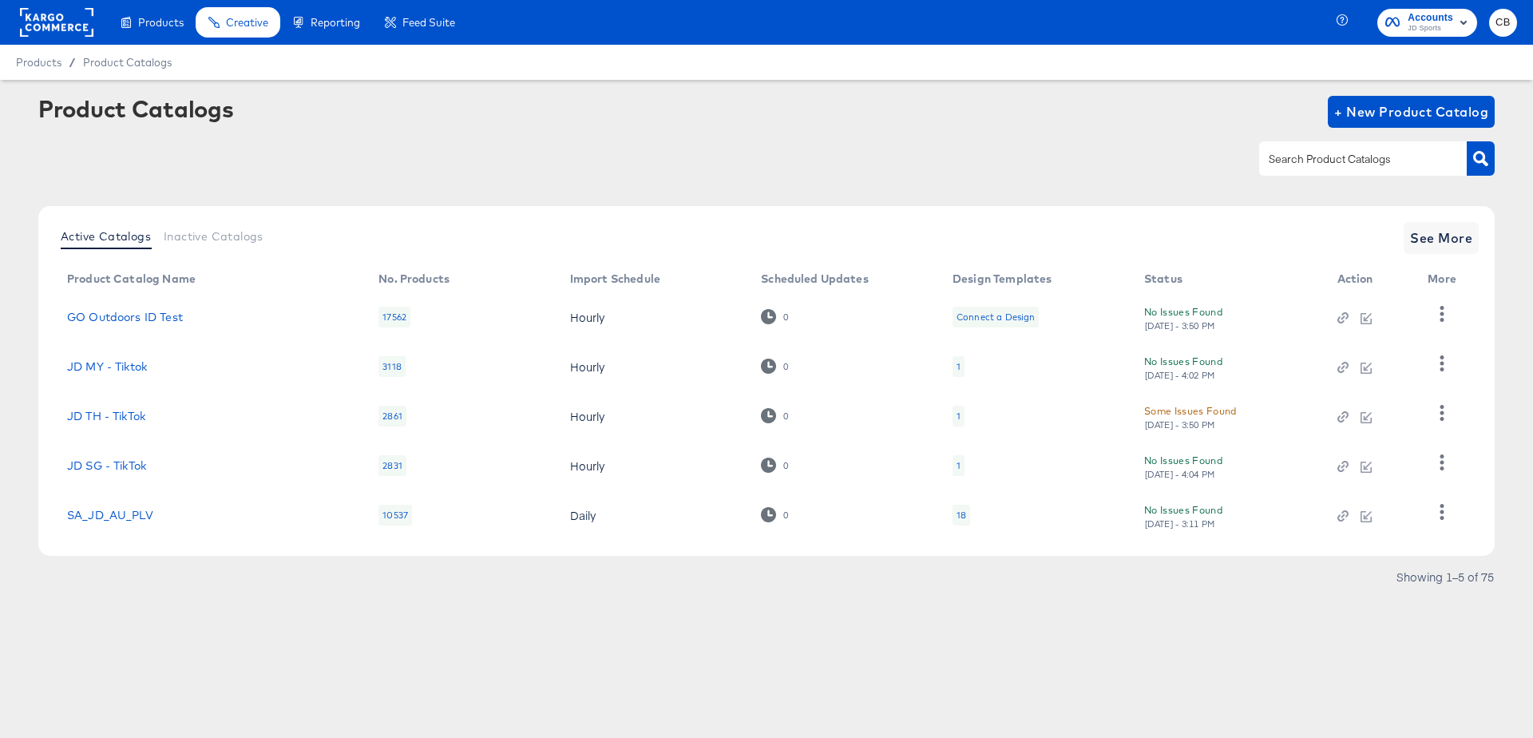
click at [1322, 158] on input "text" at bounding box center [1350, 159] width 170 height 18
type input "NL"
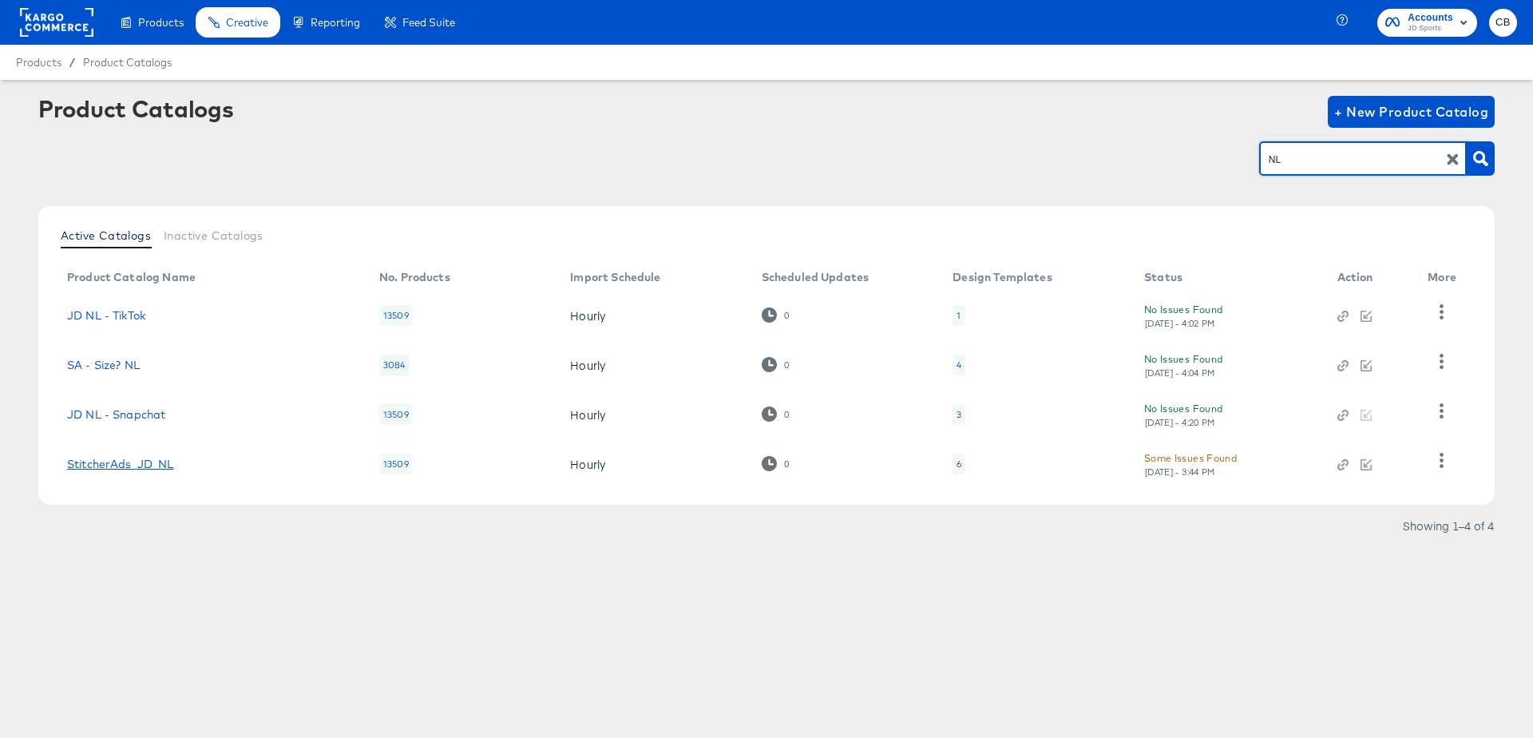
click at [103, 457] on link "StitcherAds_JD_NL" at bounding box center [120, 463] width 107 height 13
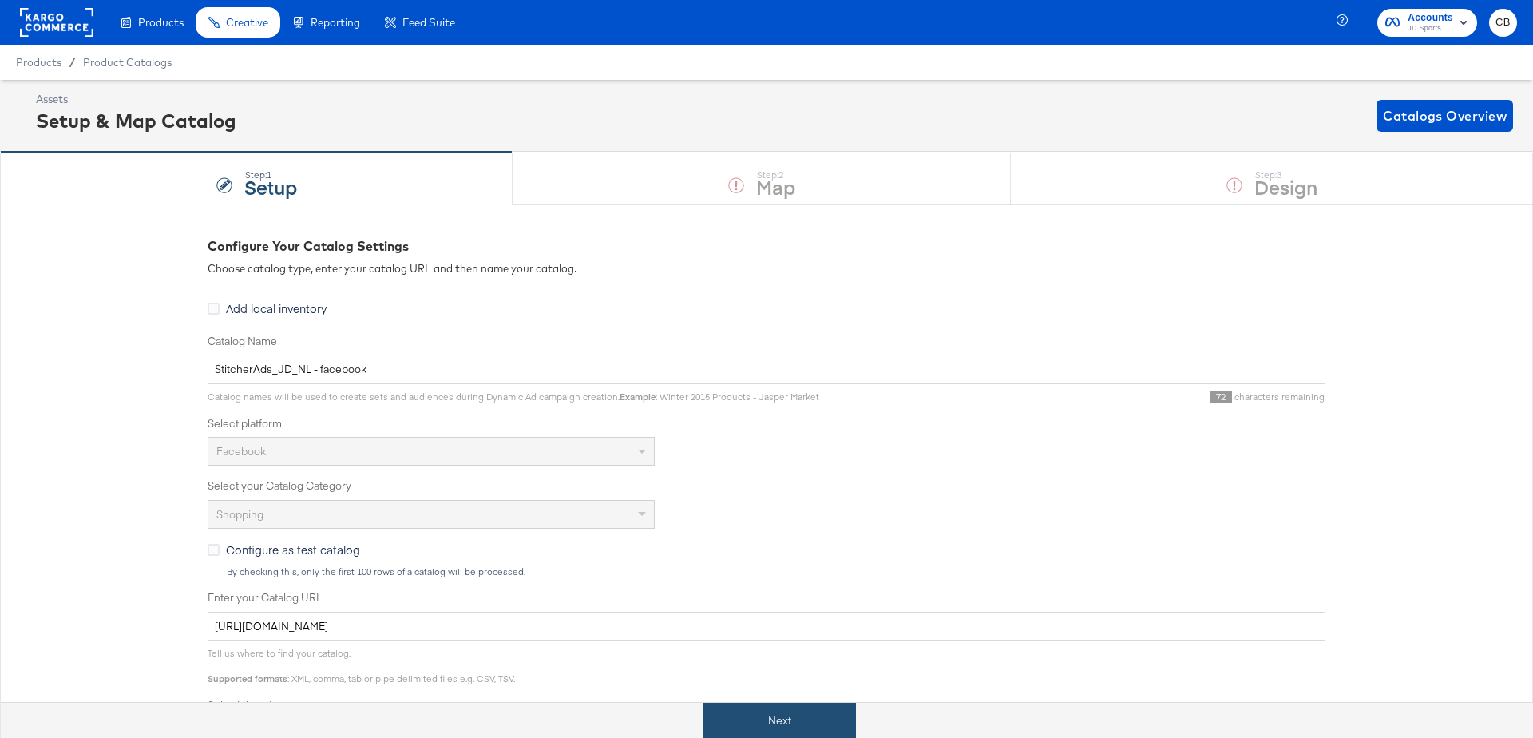
click at [761, 690] on button "Next" at bounding box center [779, 720] width 152 height 36
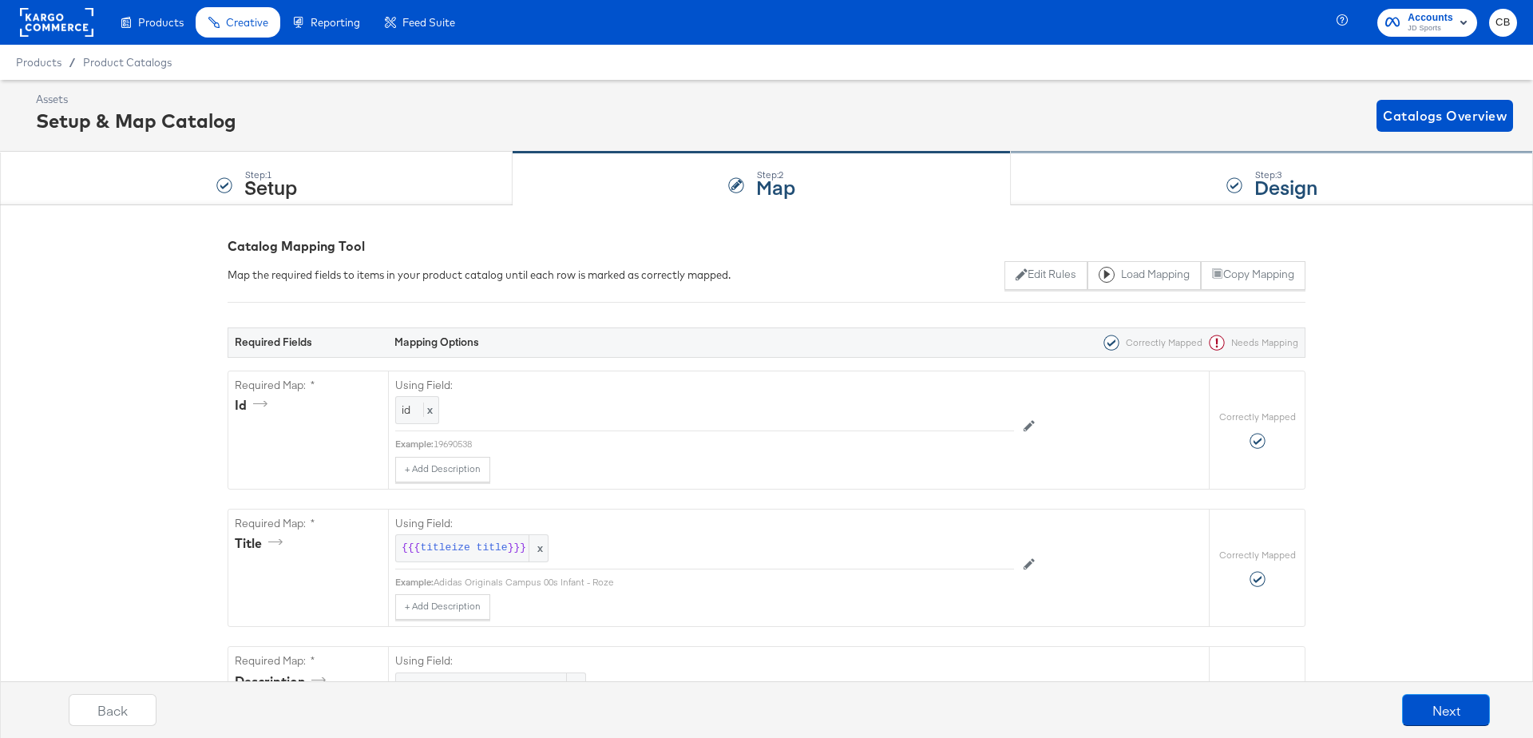
click at [1043, 168] on div "Step: 3 Design" at bounding box center [1272, 178] width 522 height 53
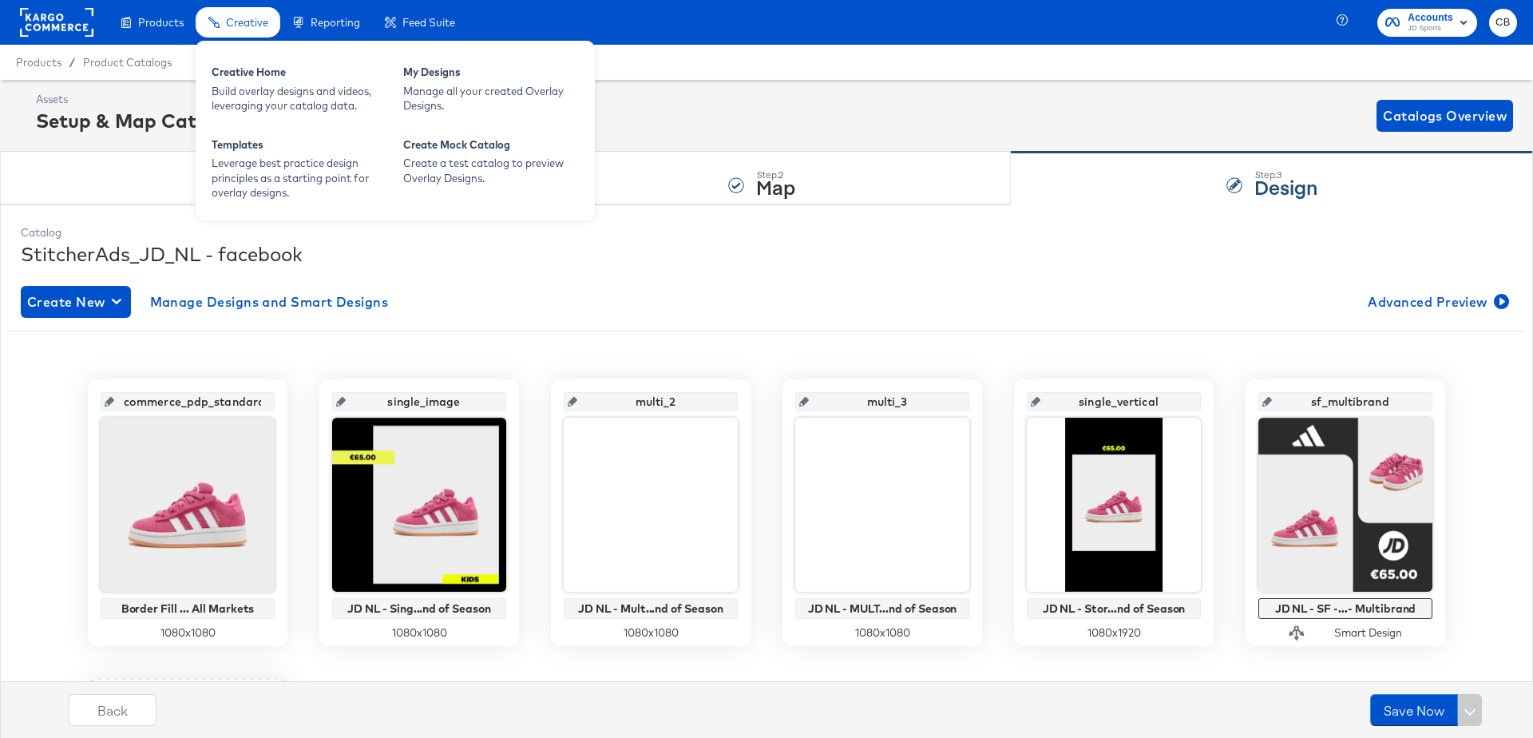
click at [252, 16] on span "Creative" at bounding box center [247, 22] width 42 height 13
click at [253, 73] on div "Creative Home" at bounding box center [300, 74] width 176 height 19
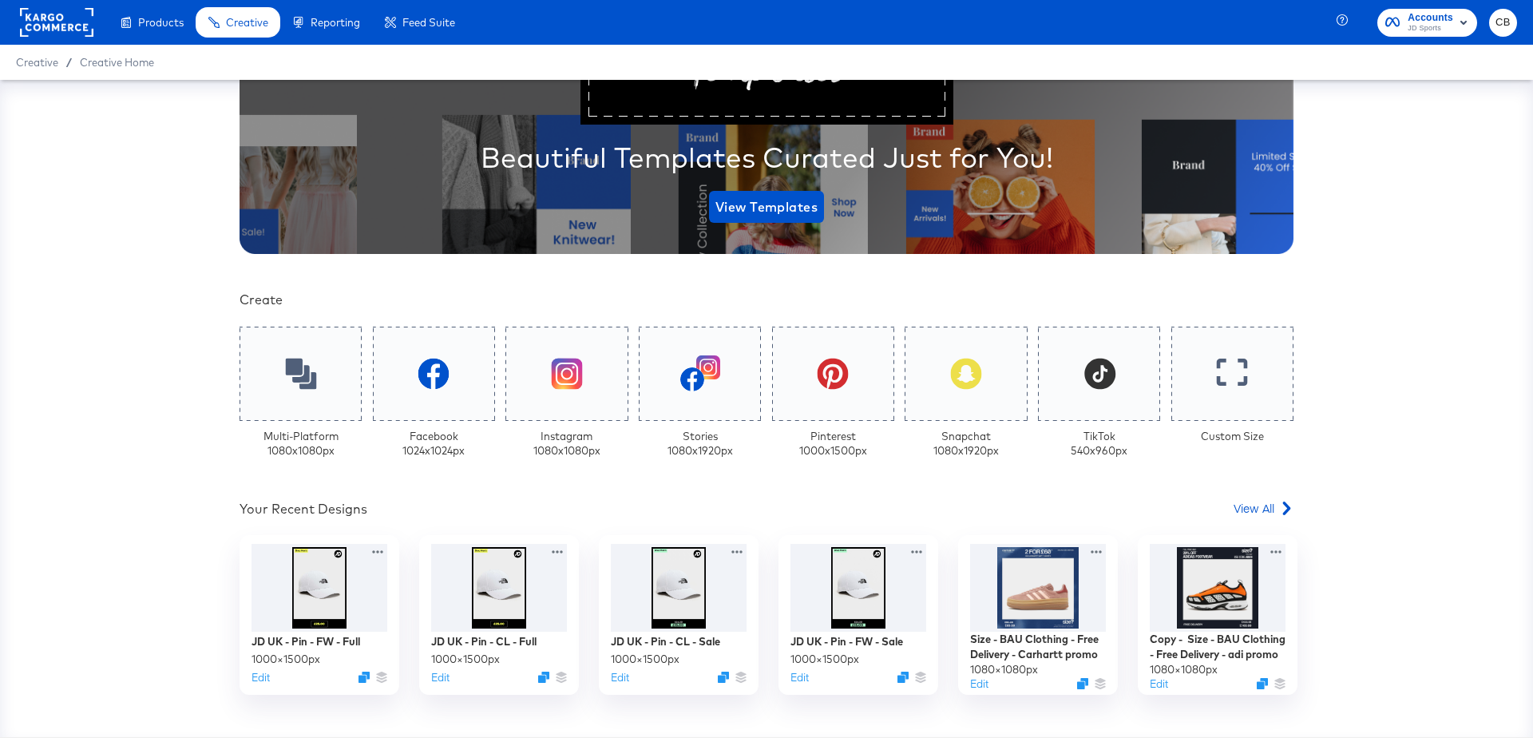
scroll to position [247, 0]
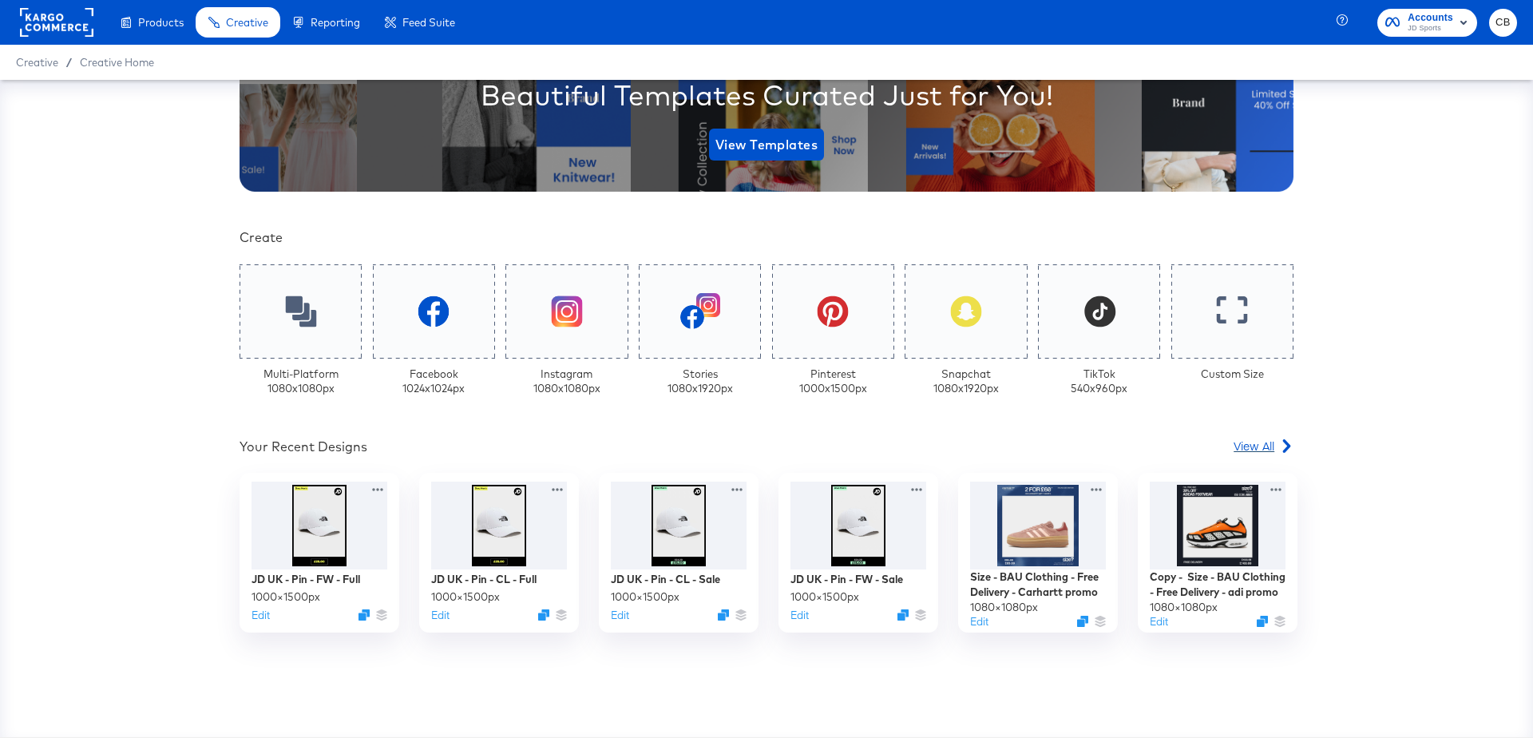
click at [1260, 447] on span "View All" at bounding box center [1253, 445] width 41 height 16
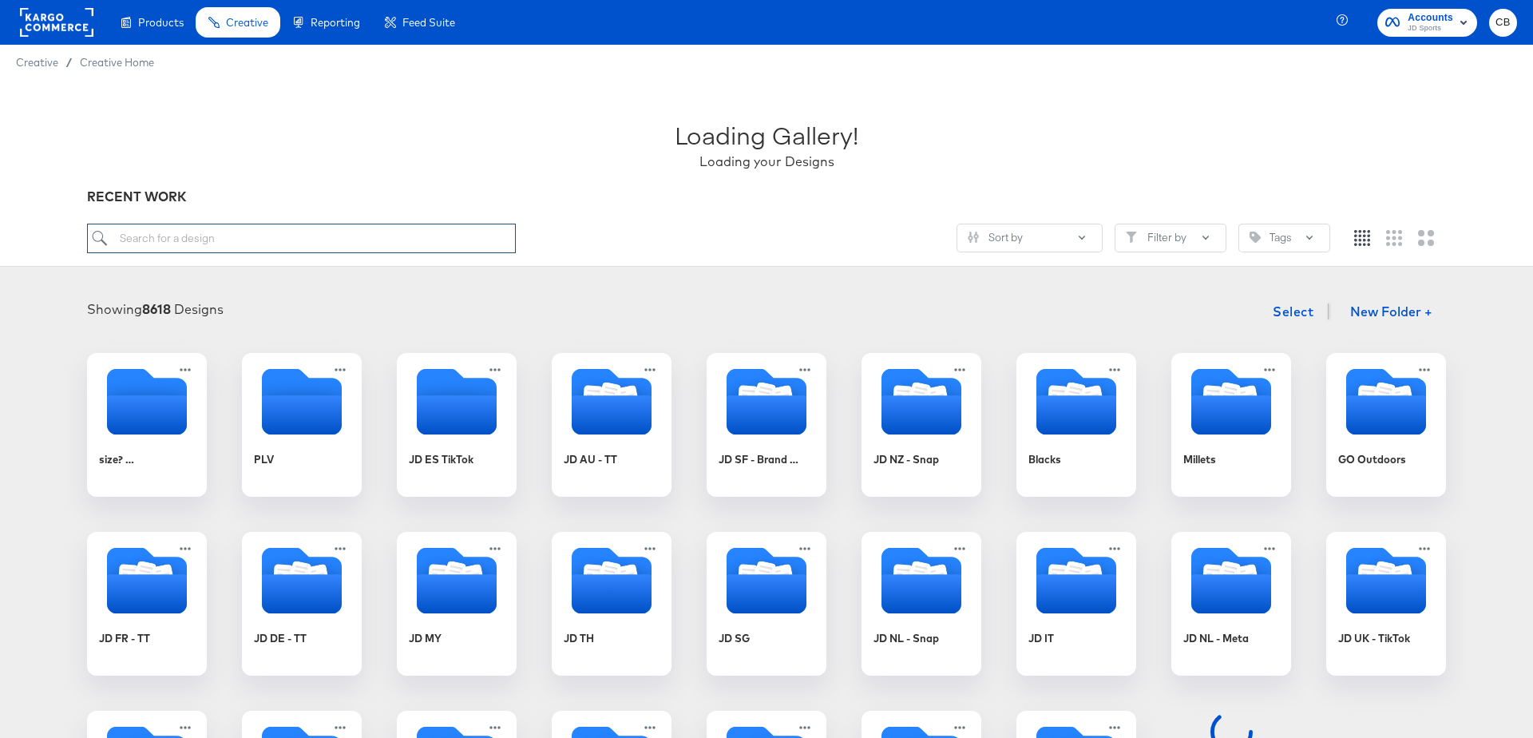
click at [176, 227] on input "search" at bounding box center [301, 239] width 429 height 30
type input "s"
type input "klarna"
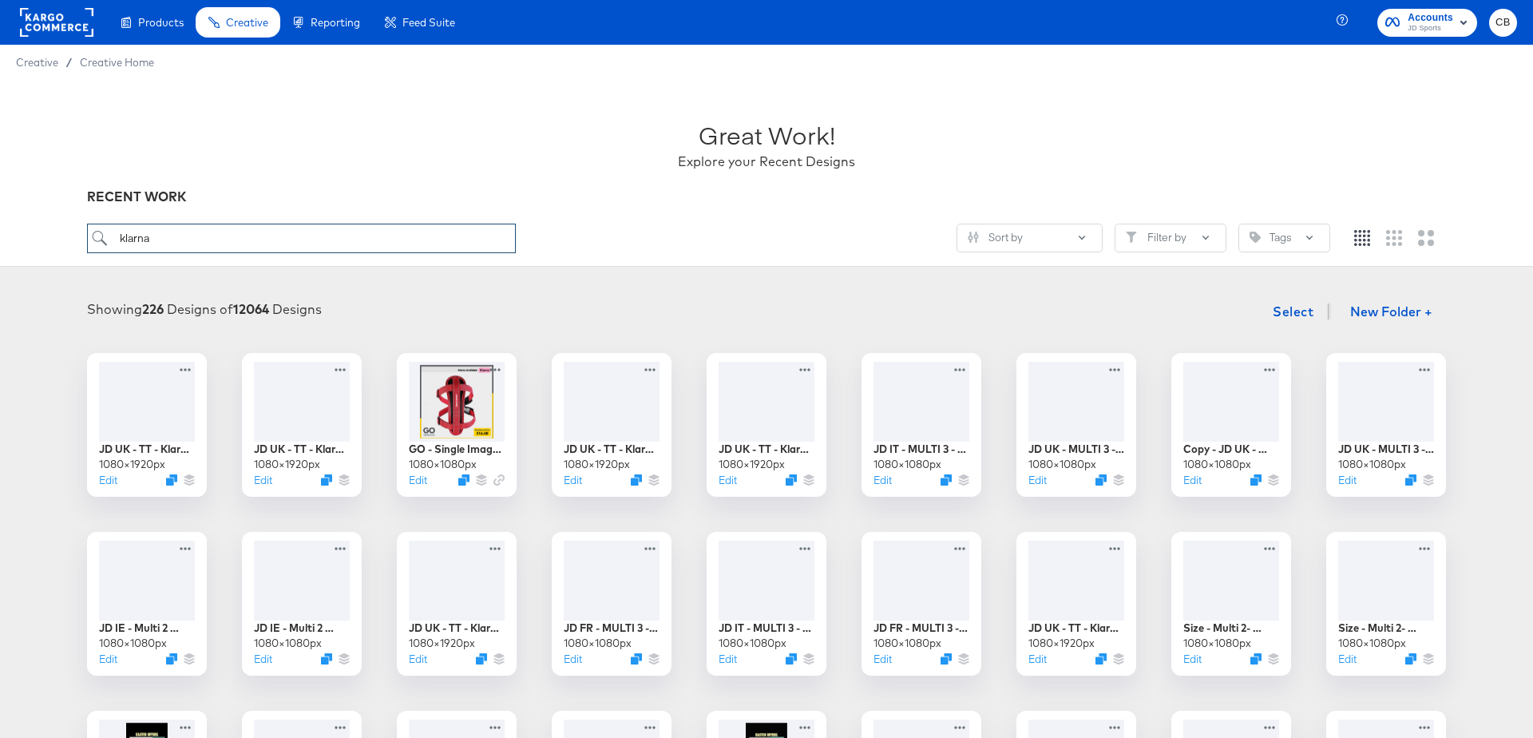
click at [250, 243] on input "klarna" at bounding box center [301, 239] width 429 height 30
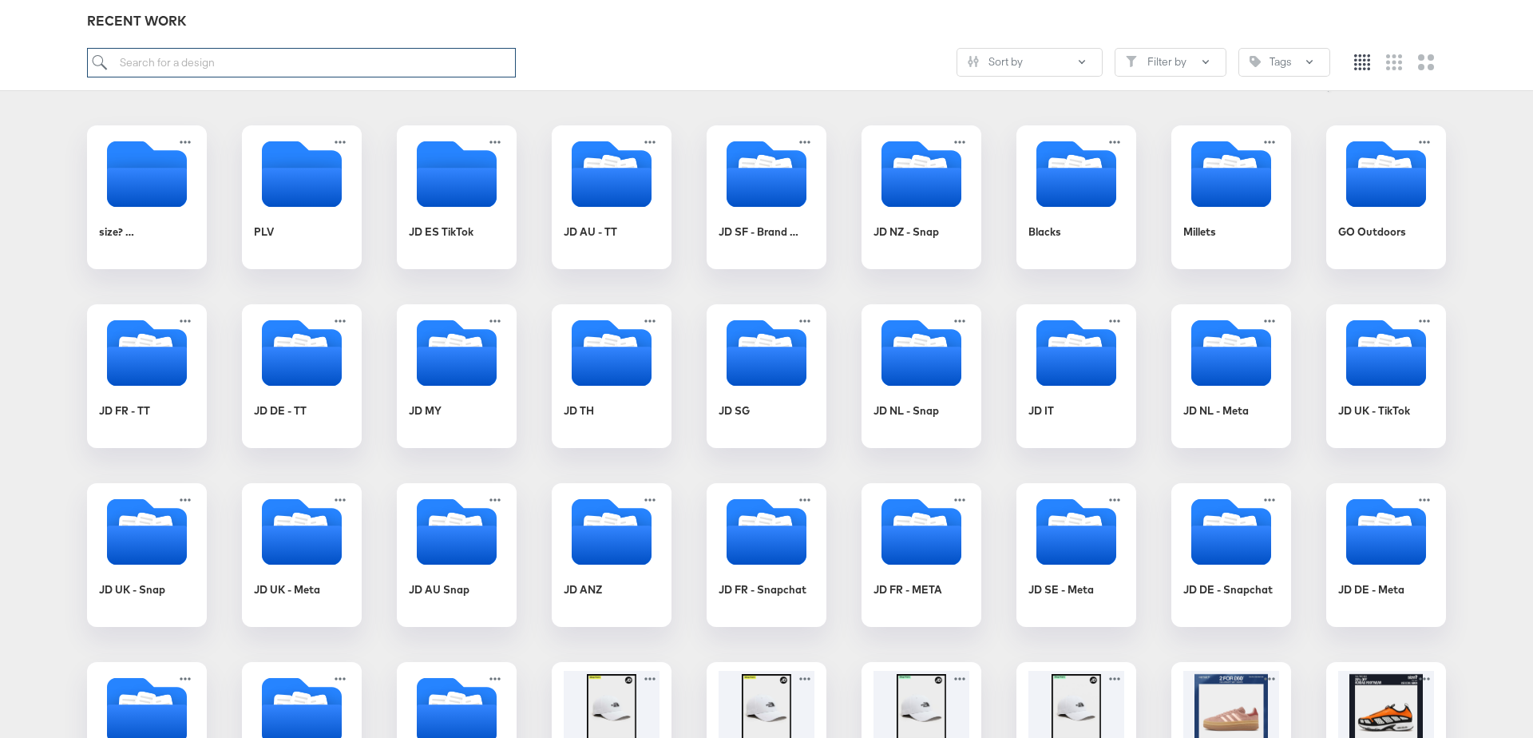
scroll to position [219, 0]
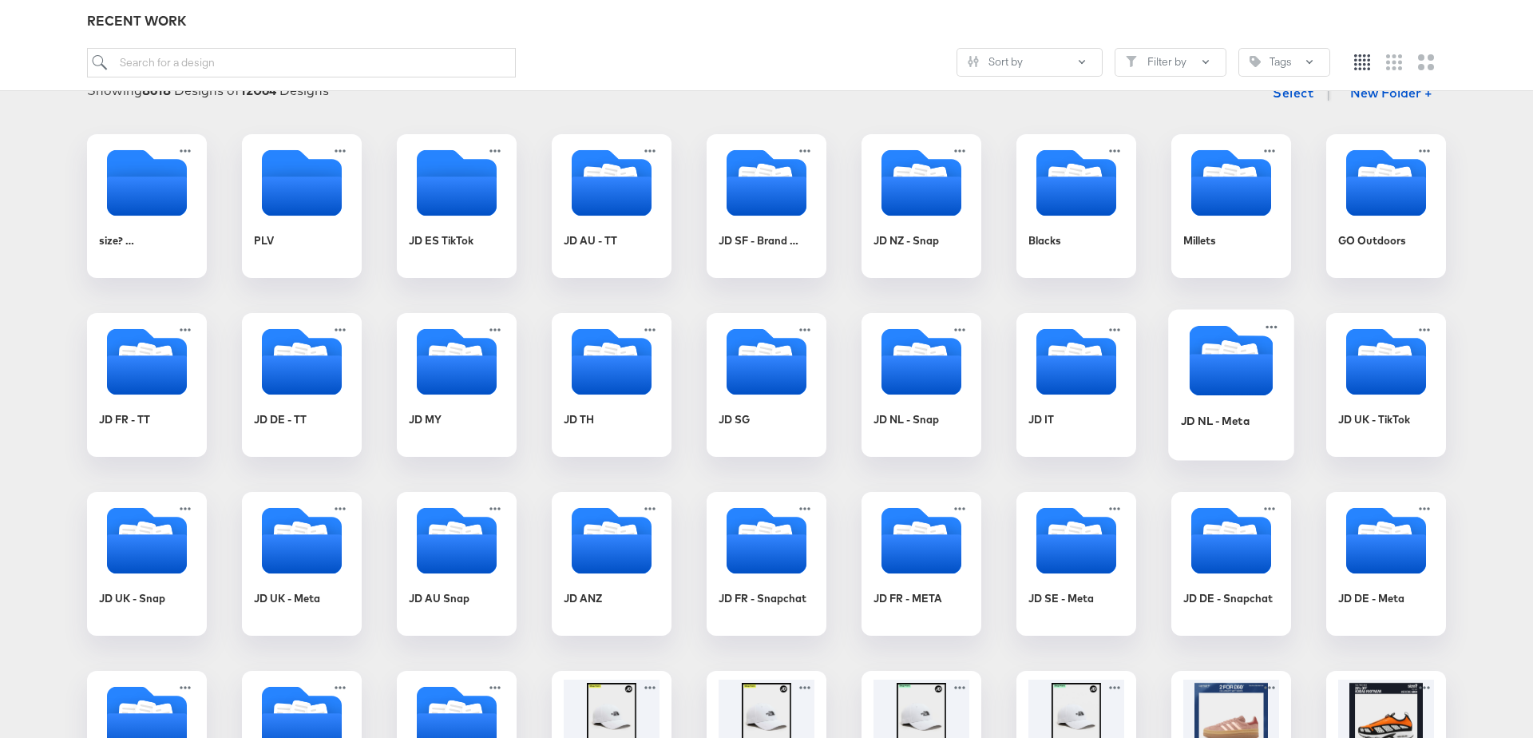
click at [1210, 373] on icon "Folder" at bounding box center [1231, 375] width 84 height 42
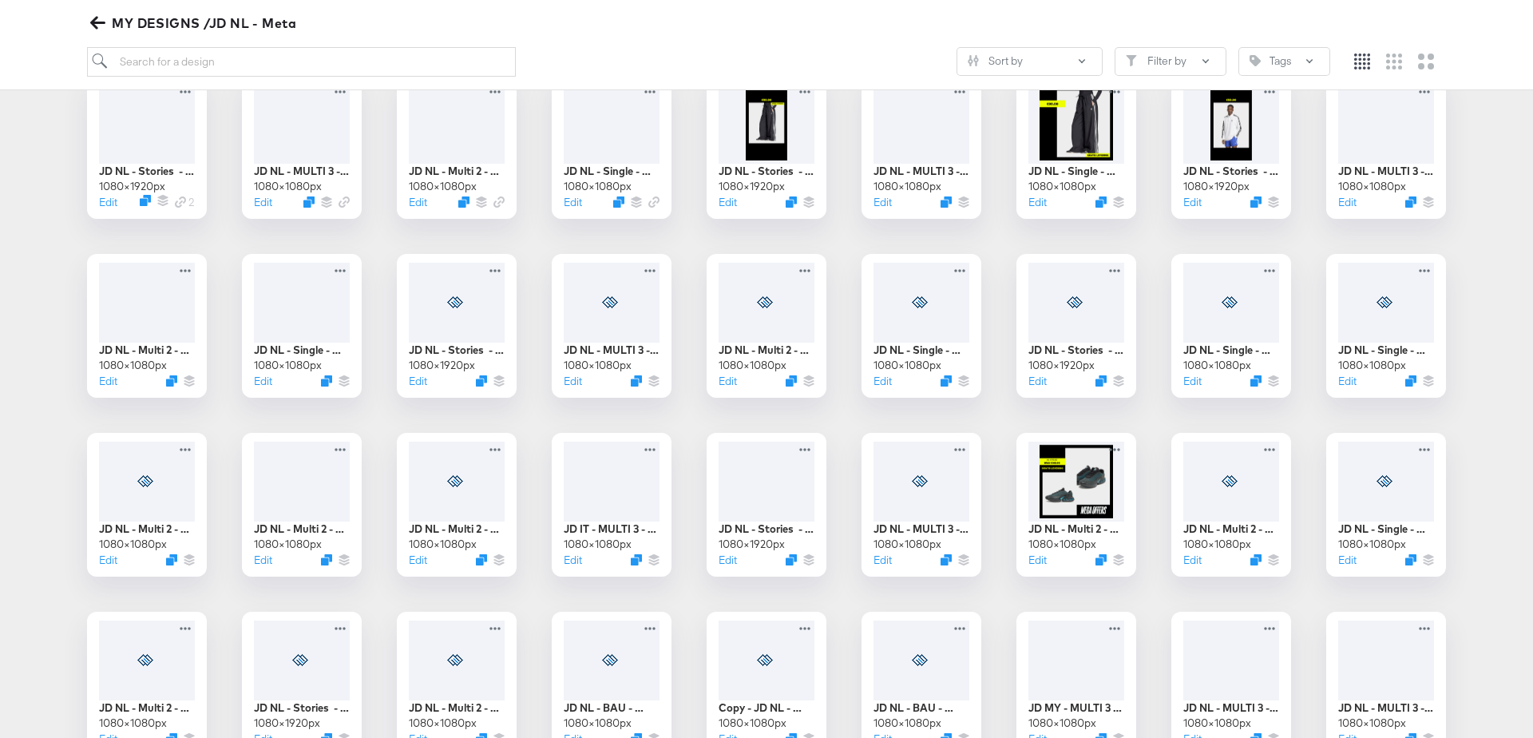
scroll to position [285, 0]
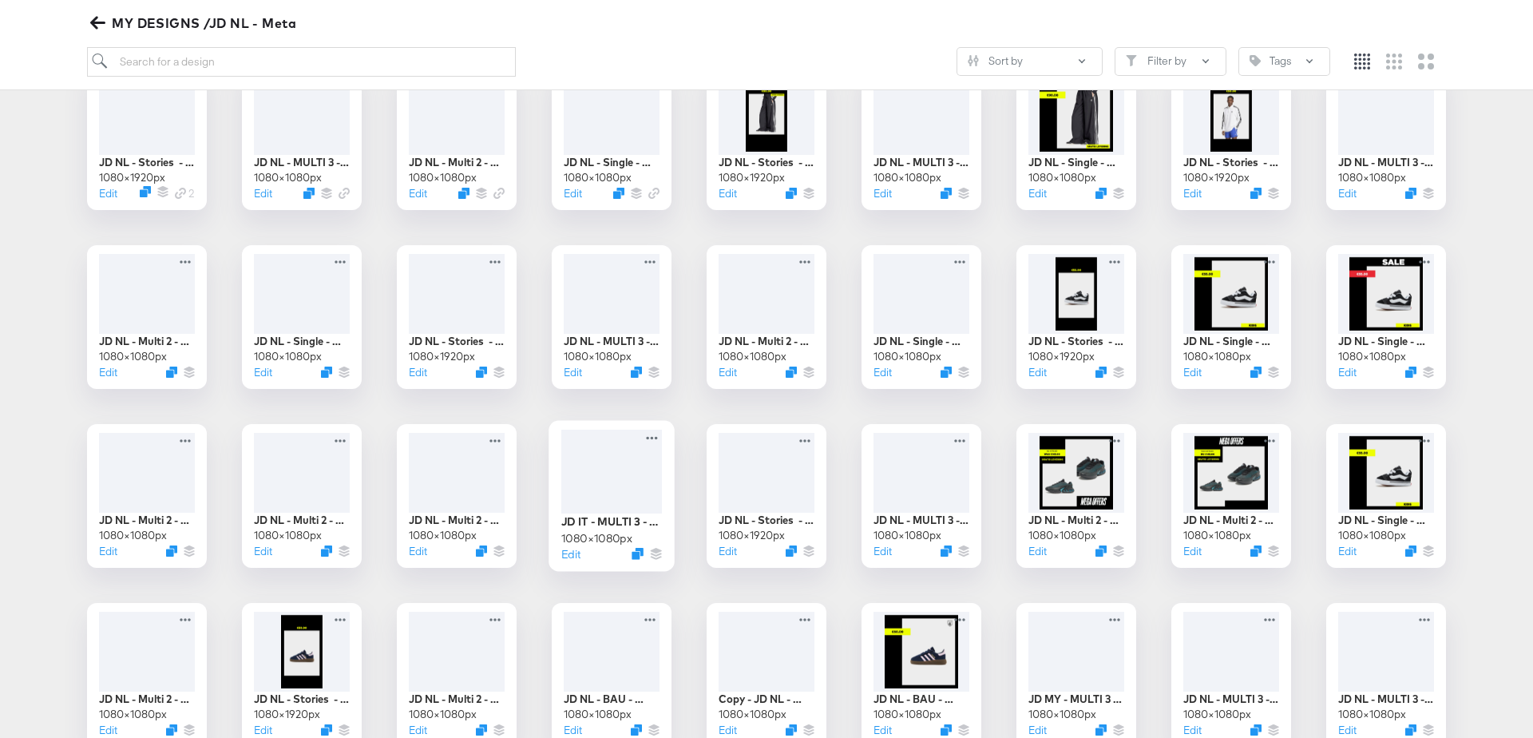
click at [619, 465] on div at bounding box center [611, 471] width 101 height 84
